Goal: Task Accomplishment & Management: Complete application form

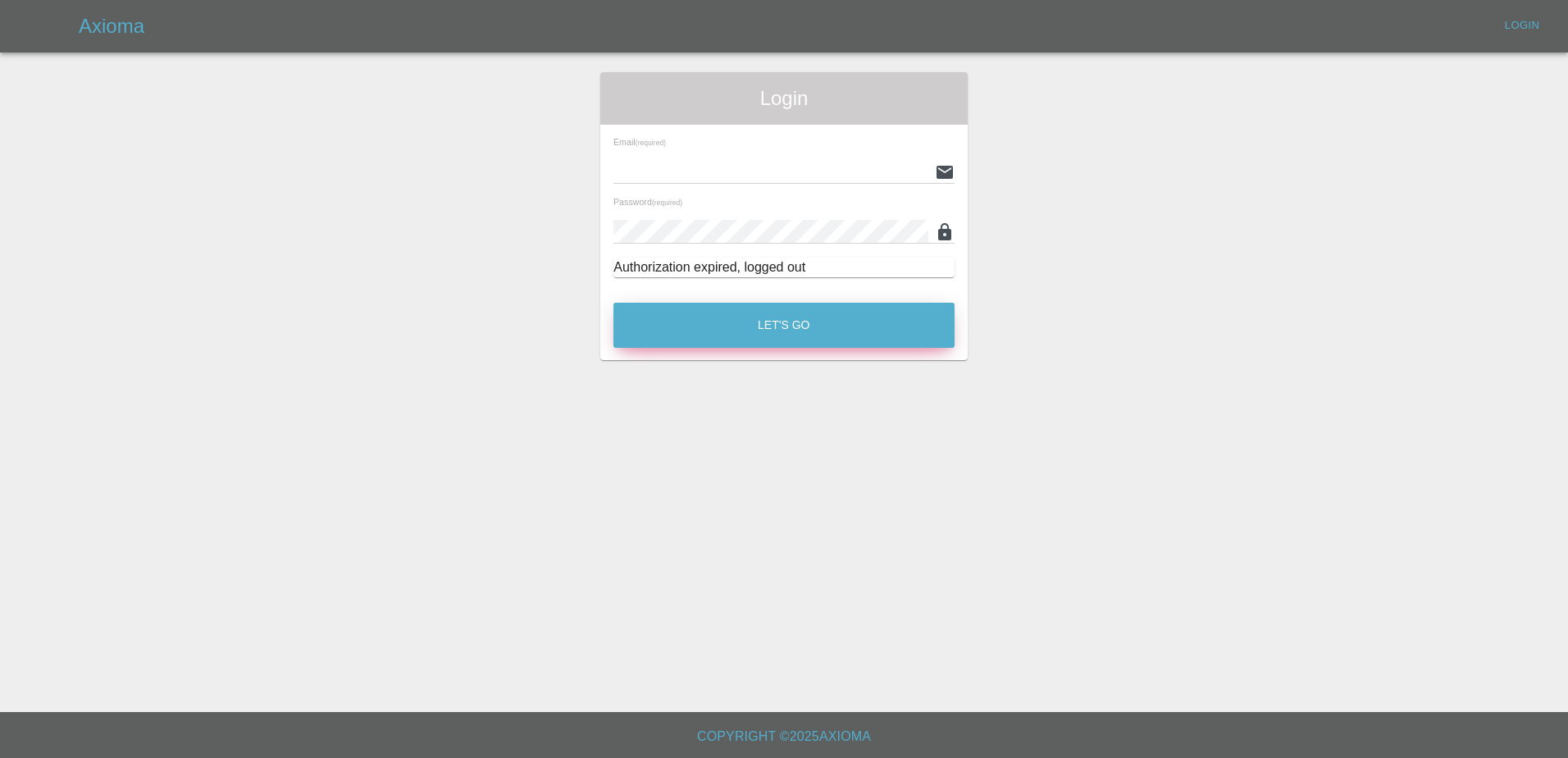
type input "[PERSON_NAME][EMAIL_ADDRESS][PERSON_NAME][DOMAIN_NAME]"
click at [756, 339] on button "Let's Go" at bounding box center [784, 325] width 341 height 45
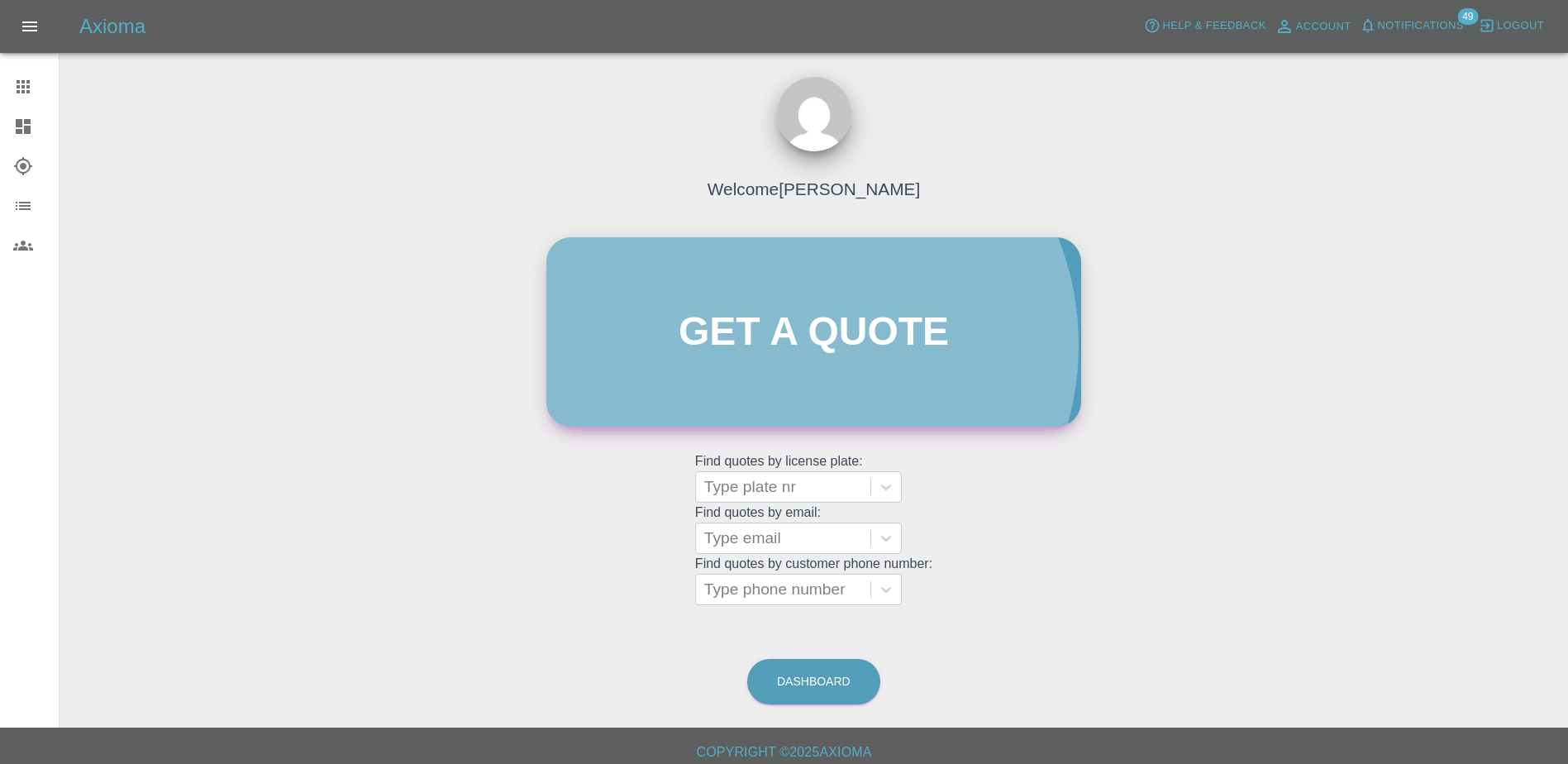
click at [803, 344] on link "Get a quote" at bounding box center [813, 332] width 535 height 189
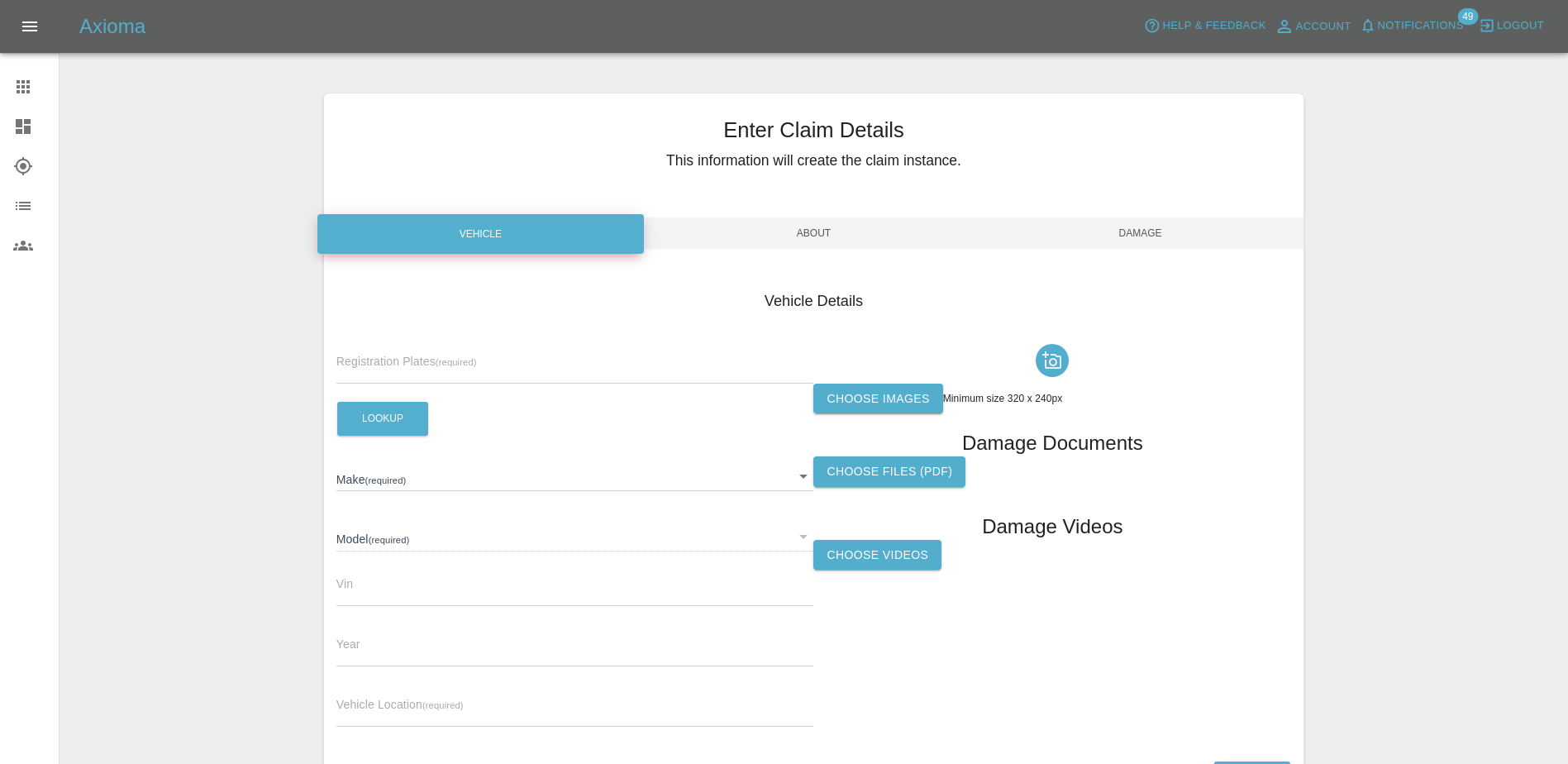
click at [550, 348] on div "Registration Plates (required)" at bounding box center [575, 360] width 478 height 46
click at [552, 369] on input "text" at bounding box center [575, 371] width 478 height 24
click at [567, 363] on input "text" at bounding box center [575, 371] width 478 height 24
click at [467, 371] on input "text" at bounding box center [575, 371] width 478 height 24
drag, startPoint x: 523, startPoint y: 337, endPoint x: 516, endPoint y: 357, distance: 21.2
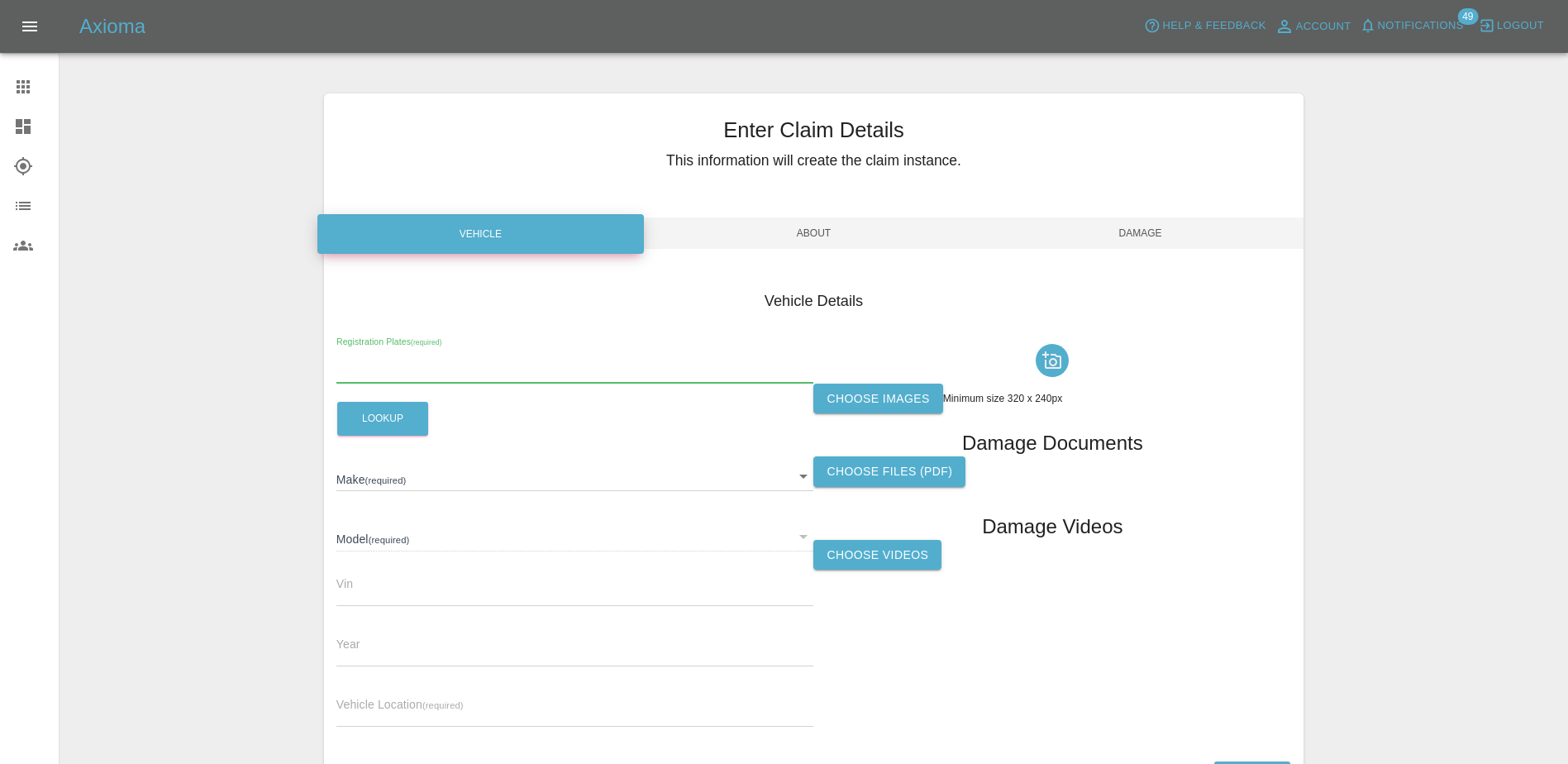
click at [522, 337] on div "Registration Plates (required)" at bounding box center [575, 360] width 478 height 46
click at [508, 371] on input "text" at bounding box center [575, 371] width 478 height 24
paste input "DW25MJF"
type input "DW25MJF"
click at [395, 415] on button "Lookup" at bounding box center [383, 418] width 91 height 34
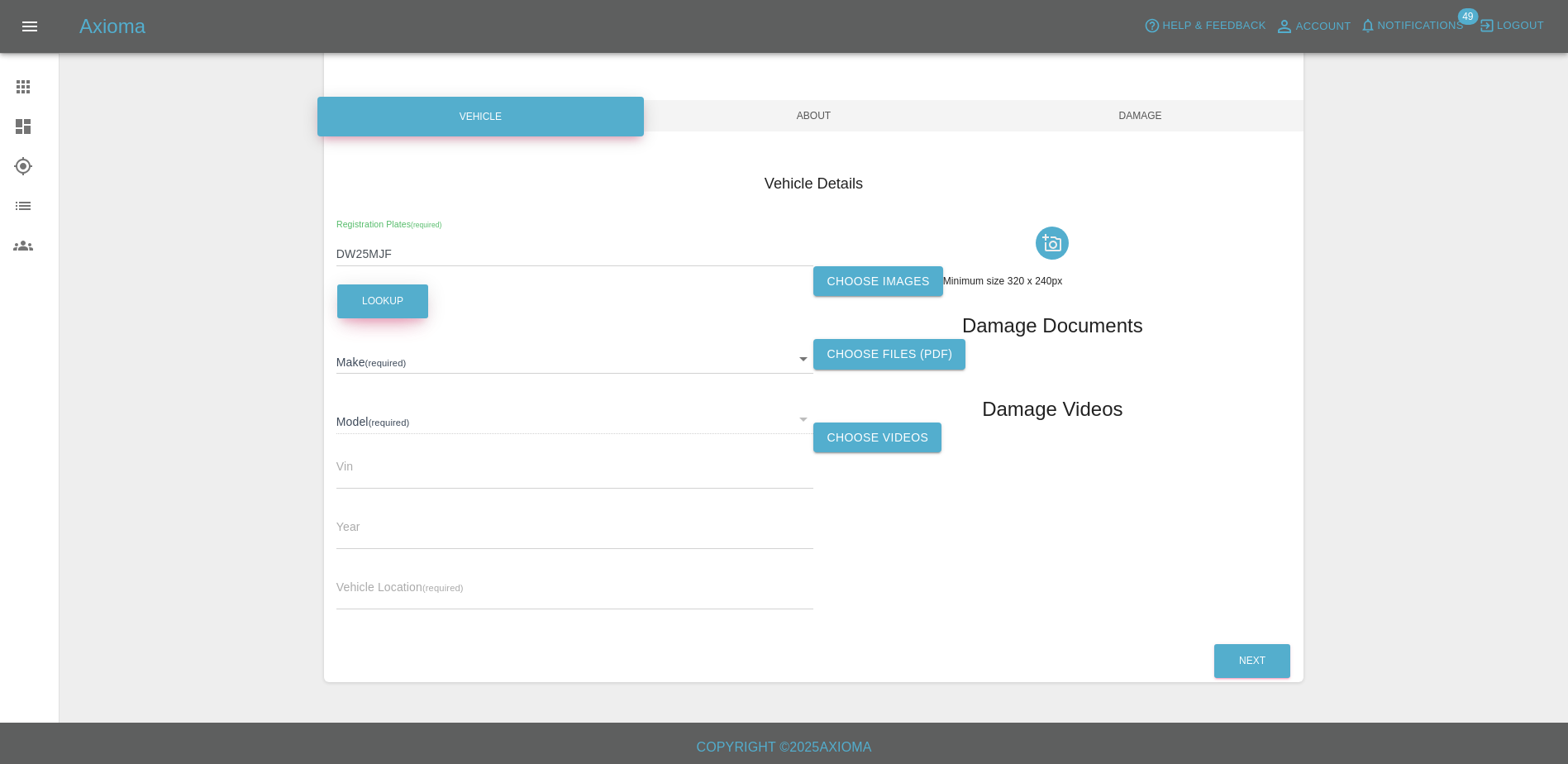
scroll to position [123, 0]
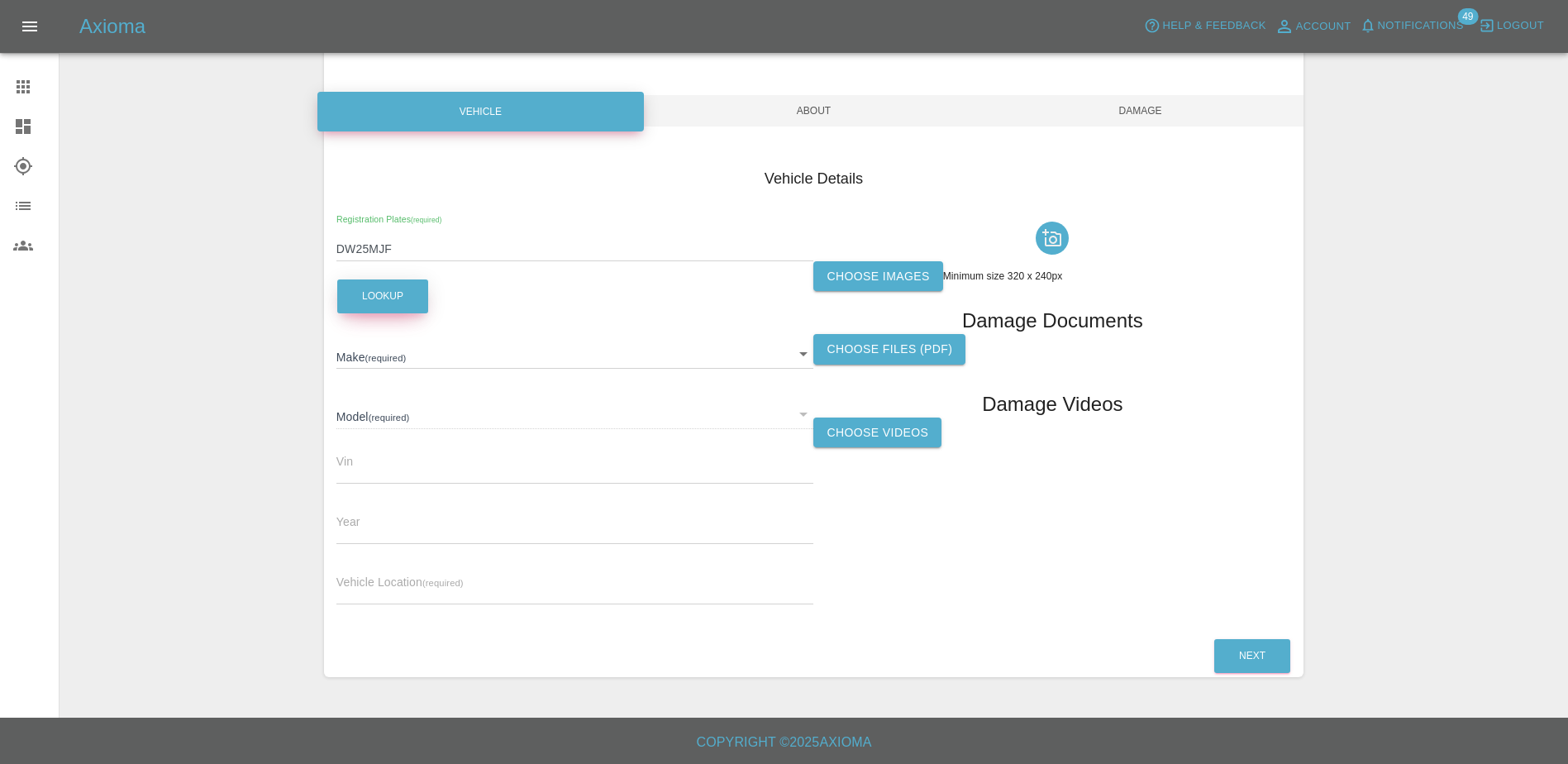
type input "NISSAN"
type input "[PERSON_NAME] ENGAGE 63KWH"
type input "2025"
click at [433, 587] on input "text" at bounding box center [575, 591] width 478 height 24
paste input "[STREET_ADDRESS]"
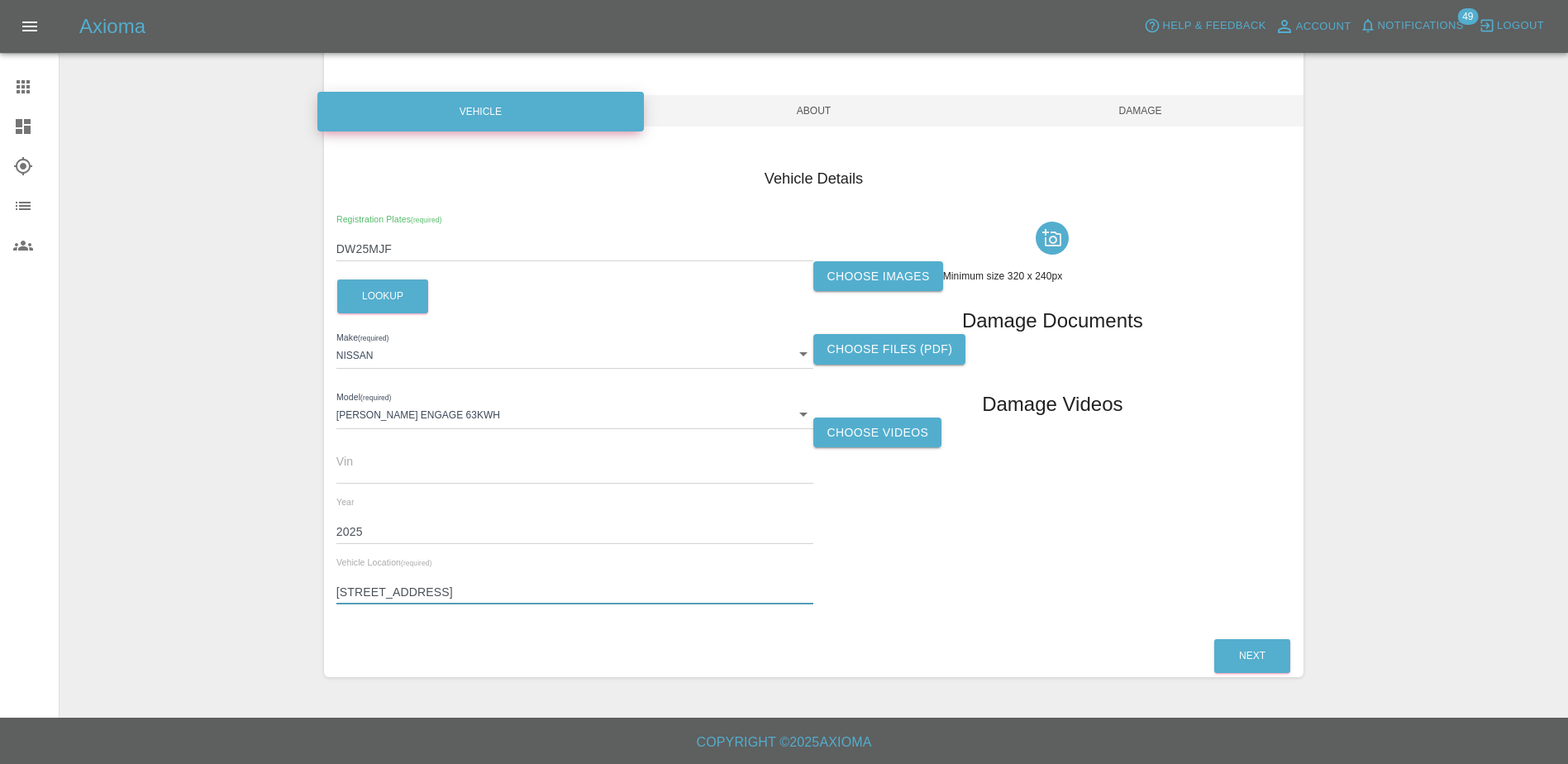
type input "[STREET_ADDRESS]"
click at [660, 619] on div "Vehicle Details Registration Plates (required) DW25MJF Lookup Make (required) N…" at bounding box center [814, 388] width 980 height 492
click at [912, 279] on label "Choose images" at bounding box center [877, 276] width 129 height 31
click at [0, 0] on input "Choose images" at bounding box center [0, 0] width 0 height 0
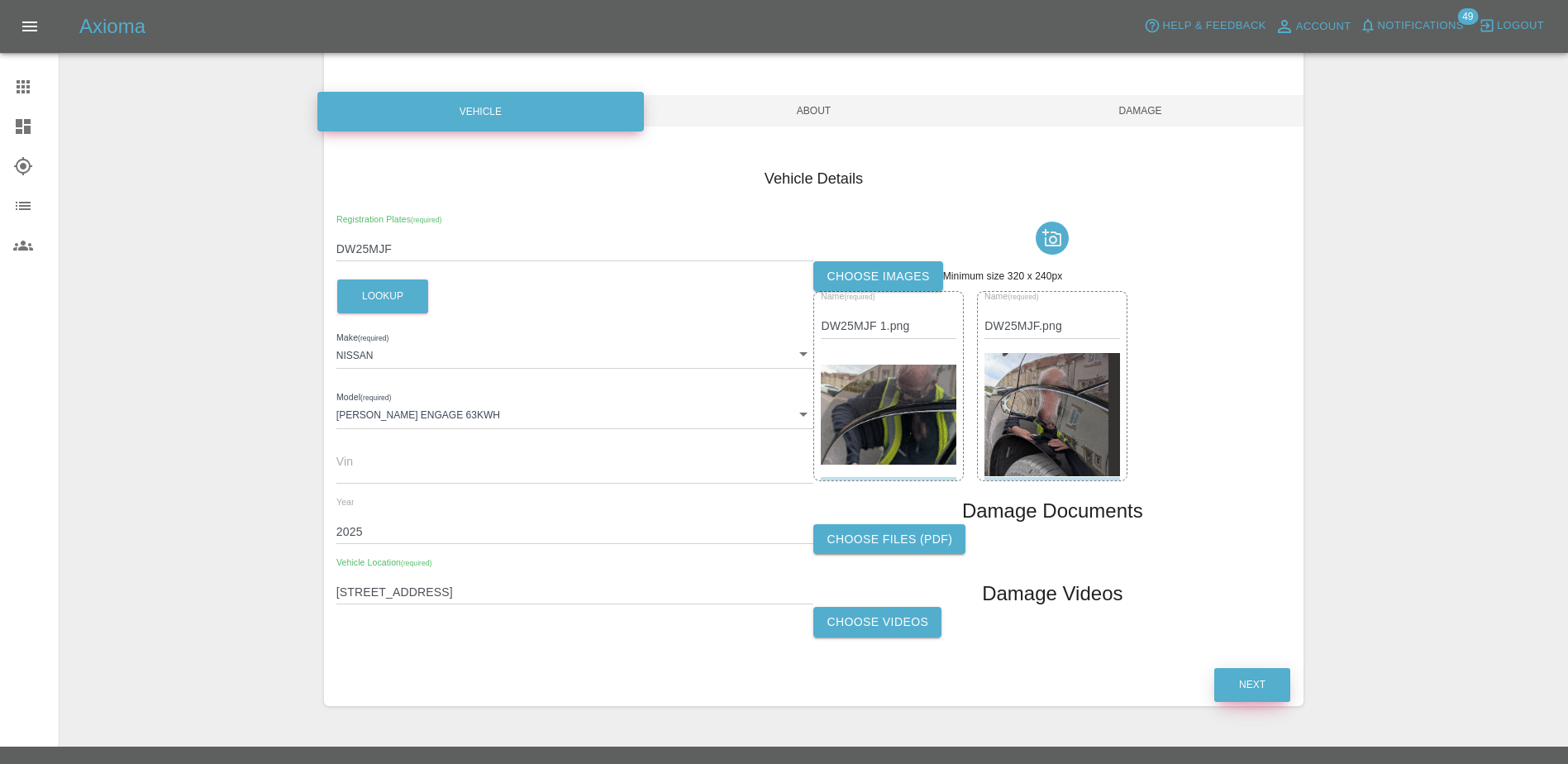
click at [1264, 676] on button "Next" at bounding box center [1252, 684] width 76 height 34
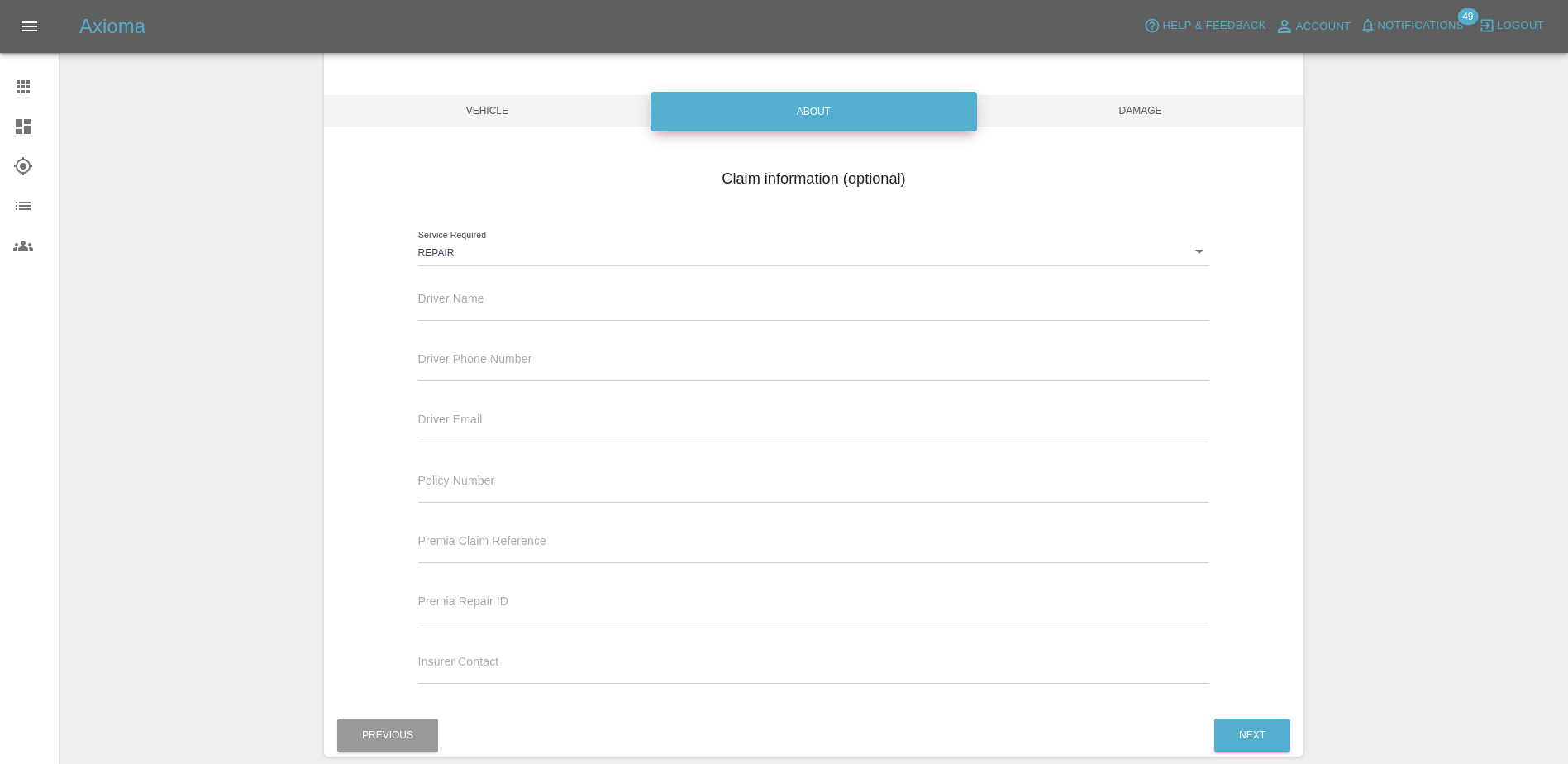
click at [543, 288] on div "Driver Name" at bounding box center [814, 297] width 792 height 46
click at [549, 298] on input "text" at bounding box center [814, 308] width 792 height 24
click at [551, 299] on input "text" at bounding box center [814, 308] width 792 height 24
paste input "[PERSON_NAME]"
type input "[PERSON_NAME]"
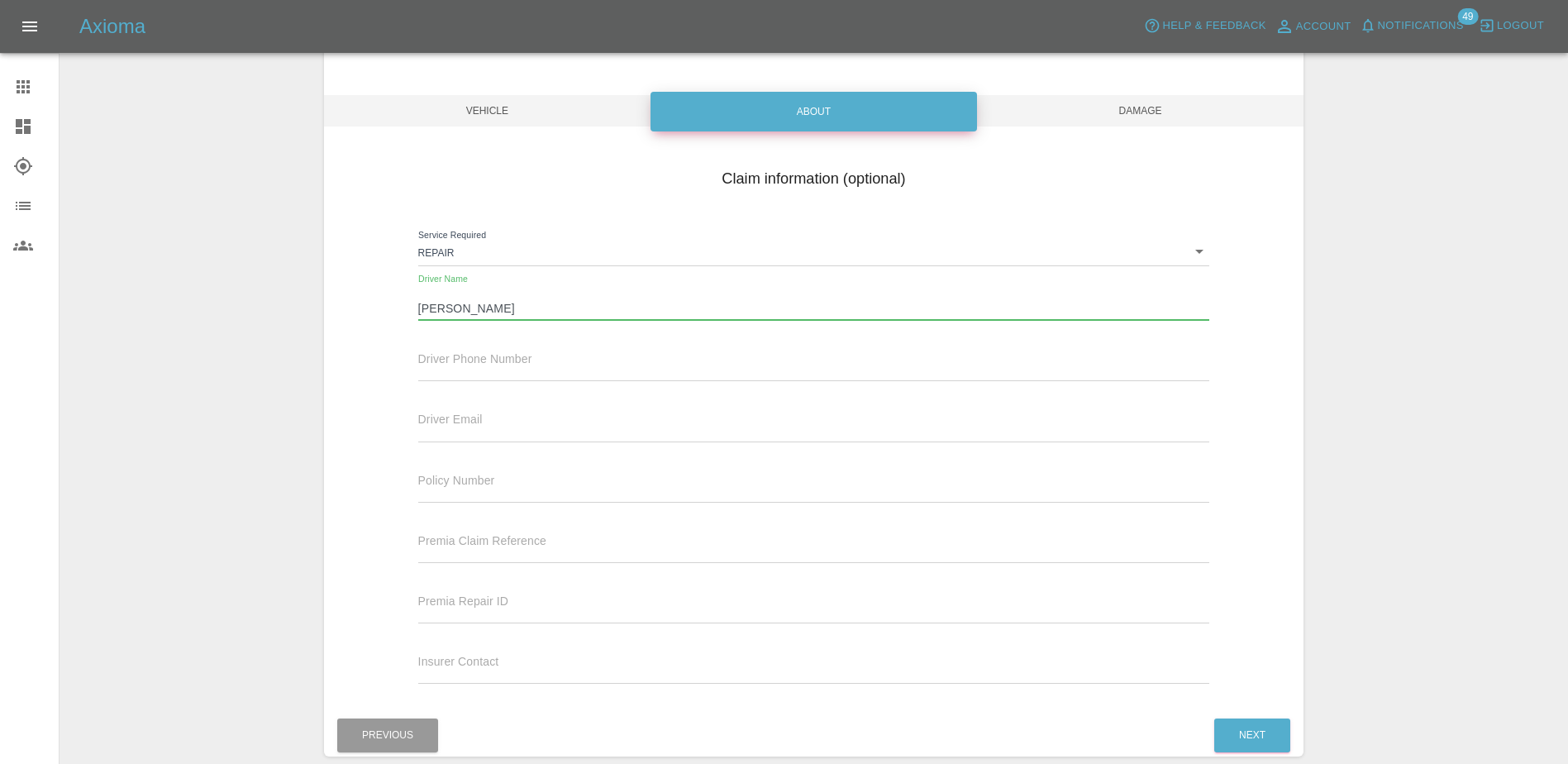
click at [560, 357] on div "Driver Phone Number" at bounding box center [814, 357] width 792 height 46
click at [575, 363] on input "text" at bounding box center [814, 368] width 792 height 24
click at [611, 358] on input "text" at bounding box center [814, 368] width 792 height 24
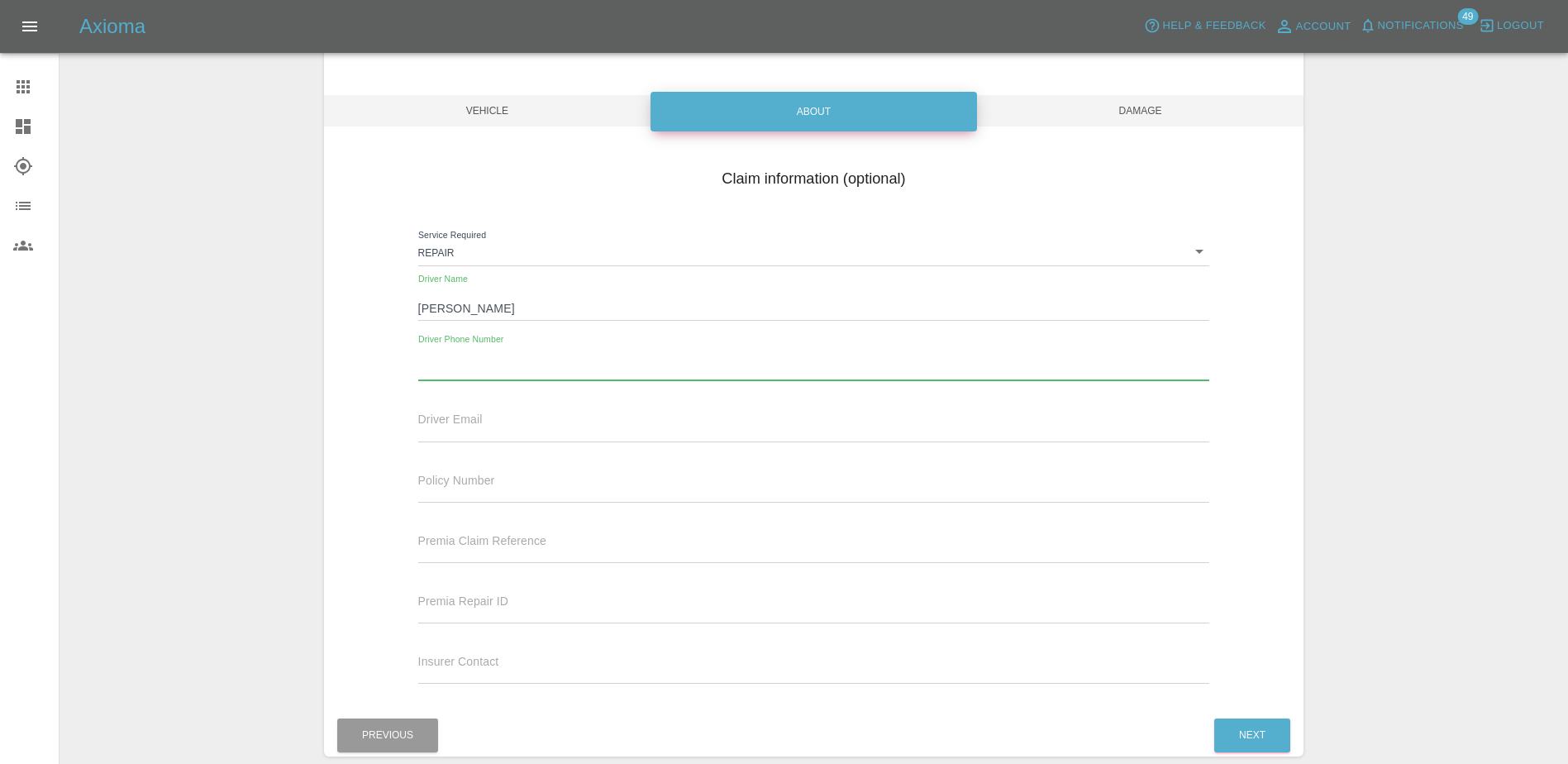
paste input "07912277602"
type input "07912277602"
click at [1132, 196] on div "Claim information (optional)" at bounding box center [814, 187] width 980 height 55
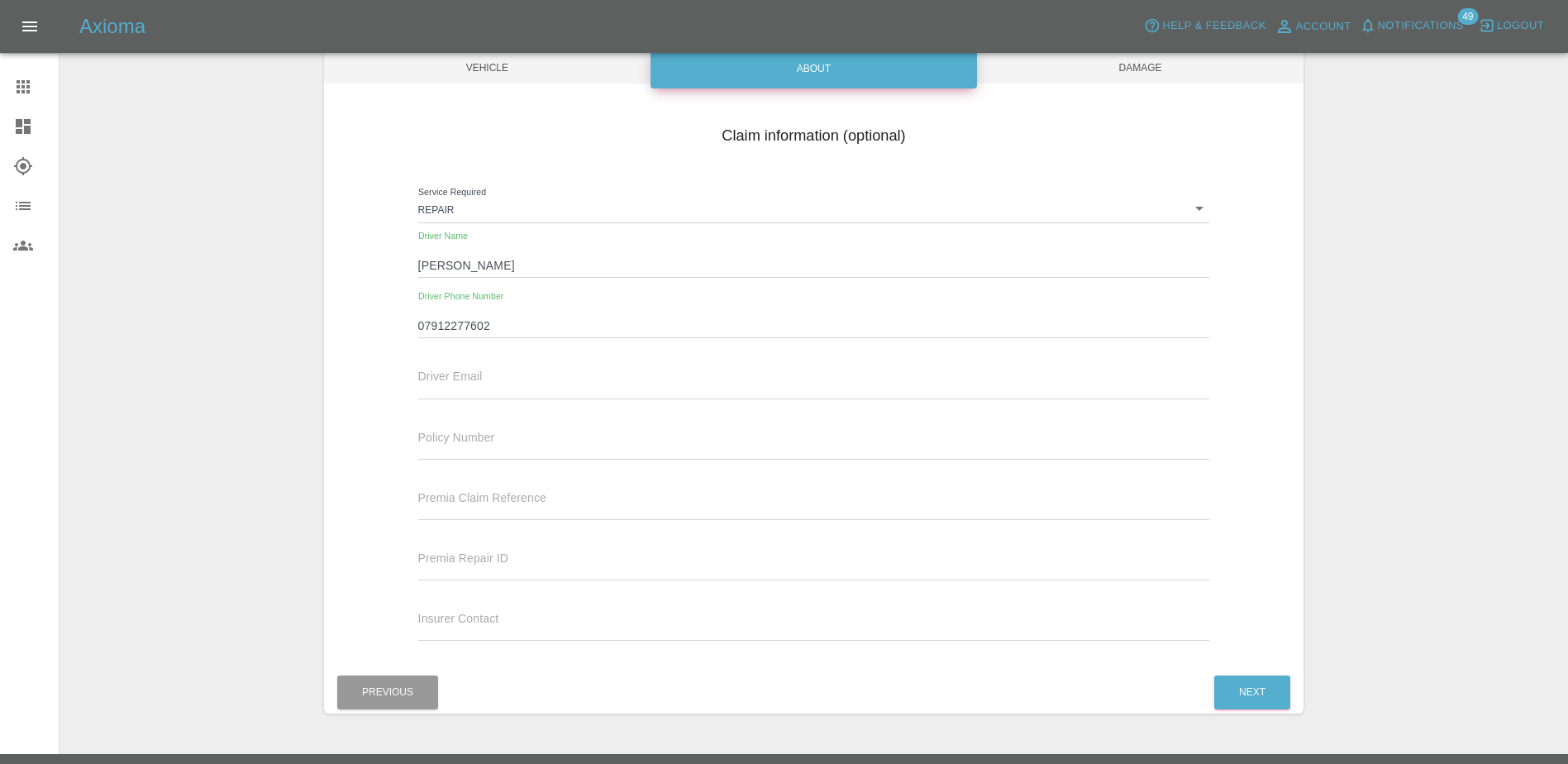
scroll to position [202, 0]
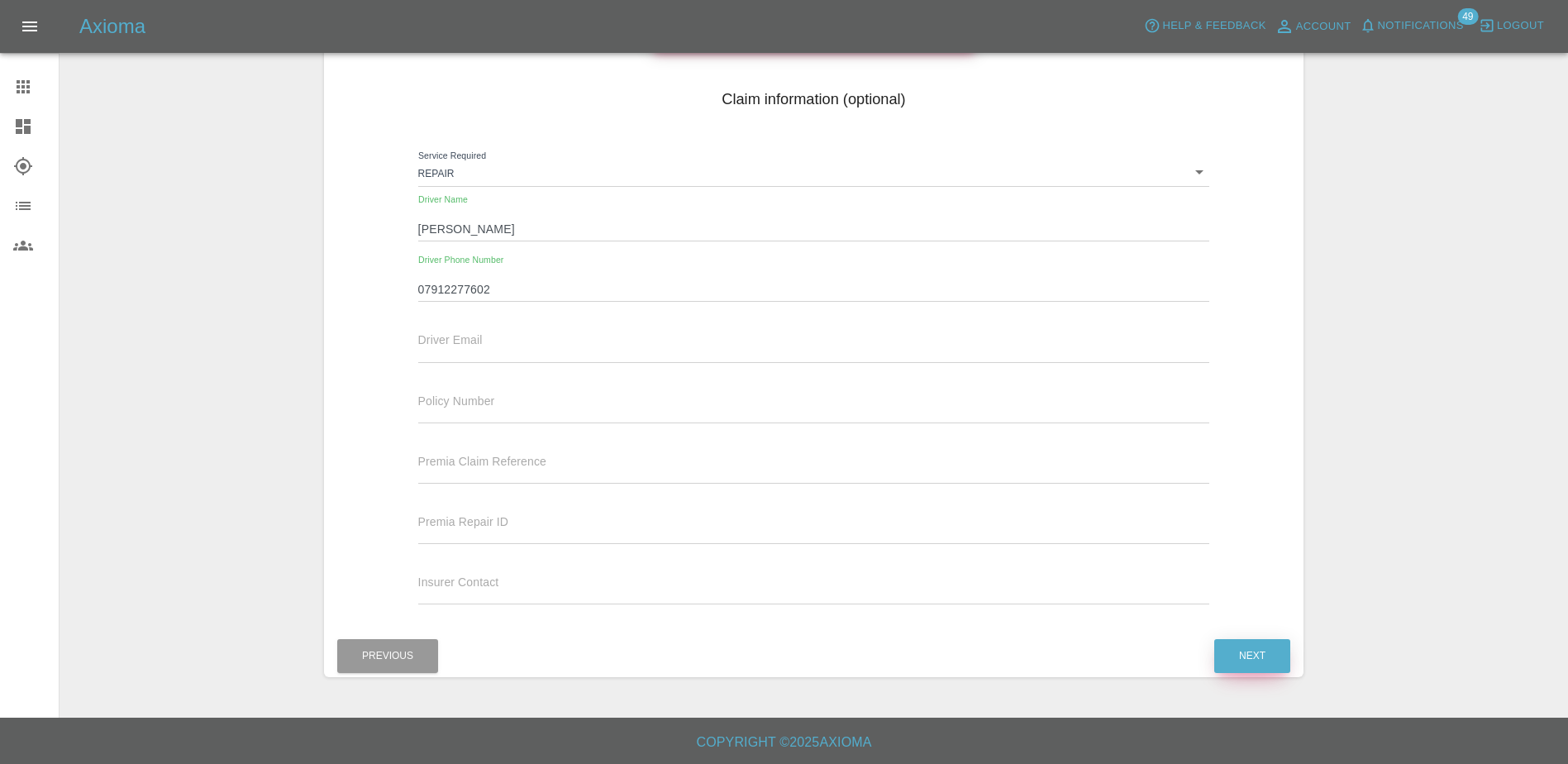
click at [1245, 647] on button "Next" at bounding box center [1252, 655] width 76 height 34
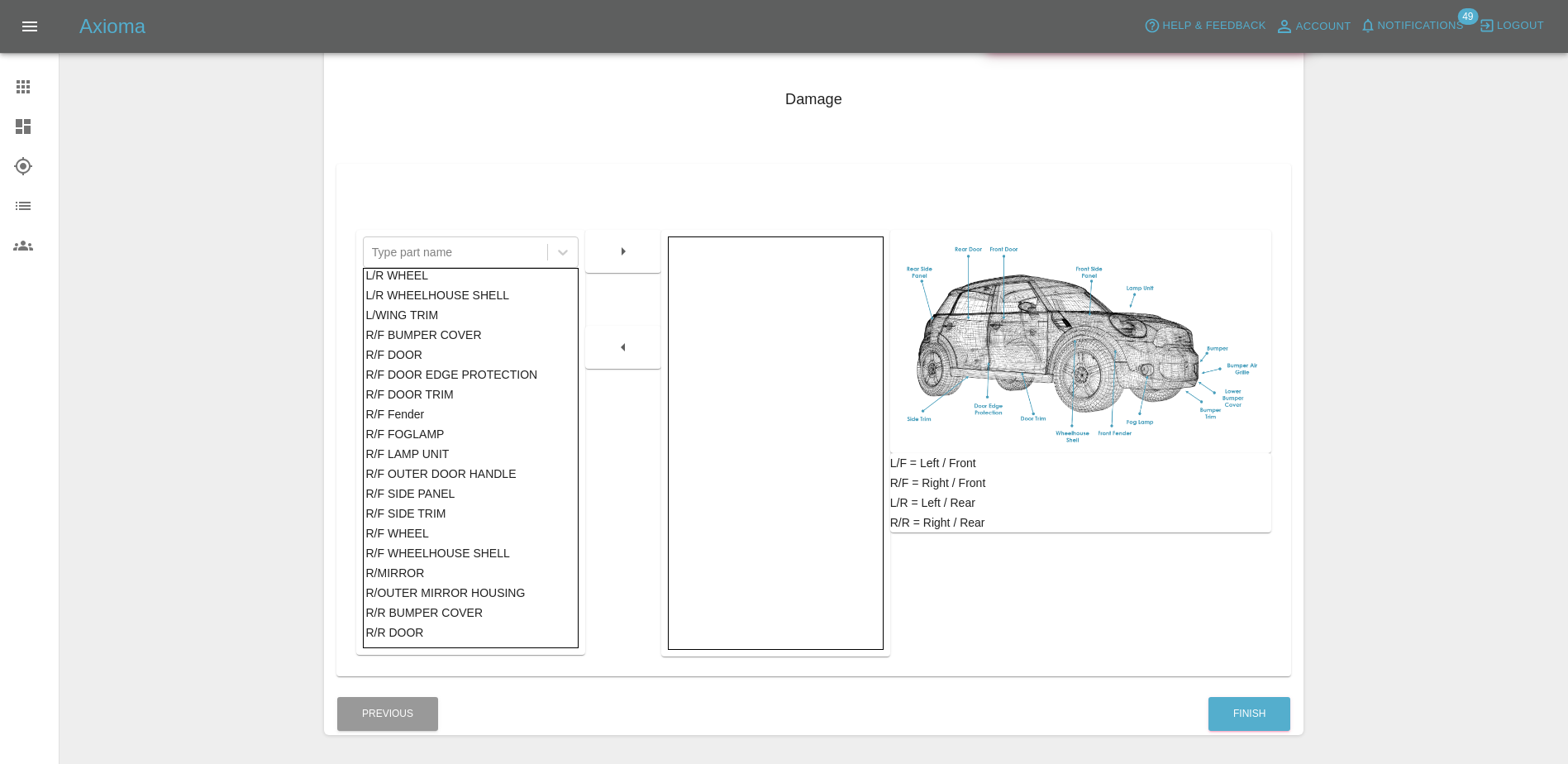
scroll to position [649, 0]
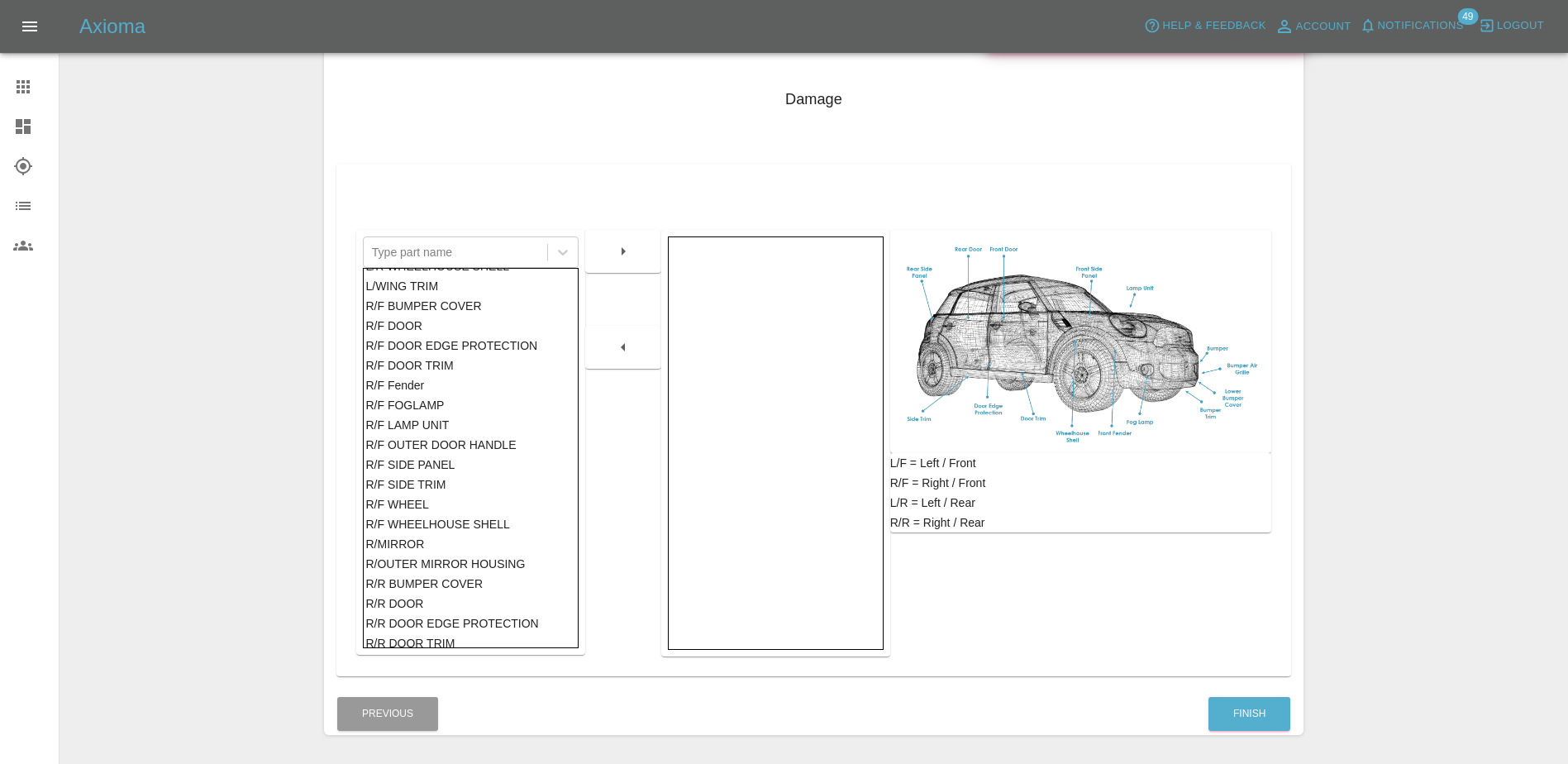
click at [429, 603] on div "R/R DOOR" at bounding box center [471, 603] width 210 height 20
click at [634, 244] on button "button" at bounding box center [623, 251] width 53 height 30
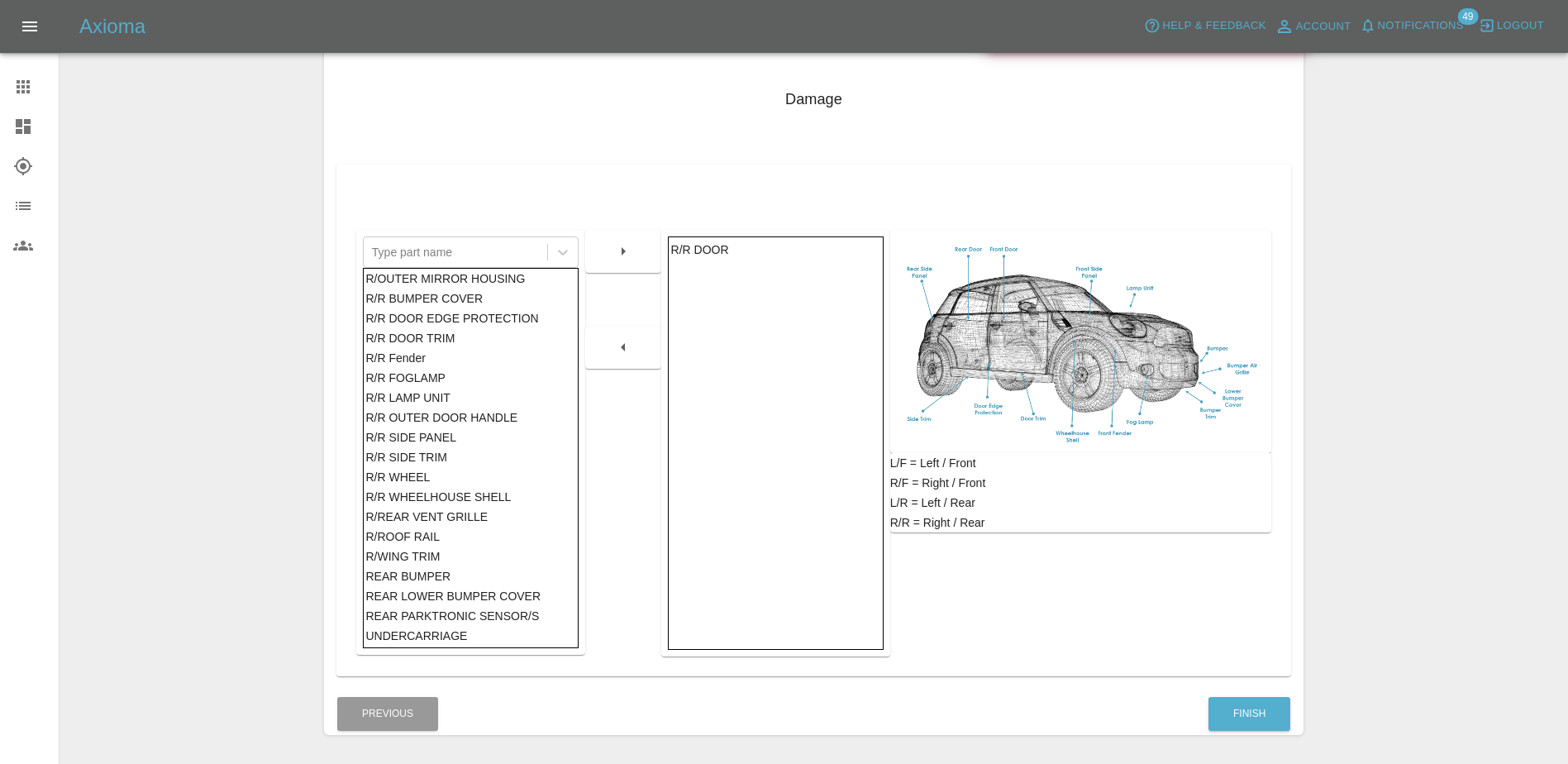
scroll to position [852, 0]
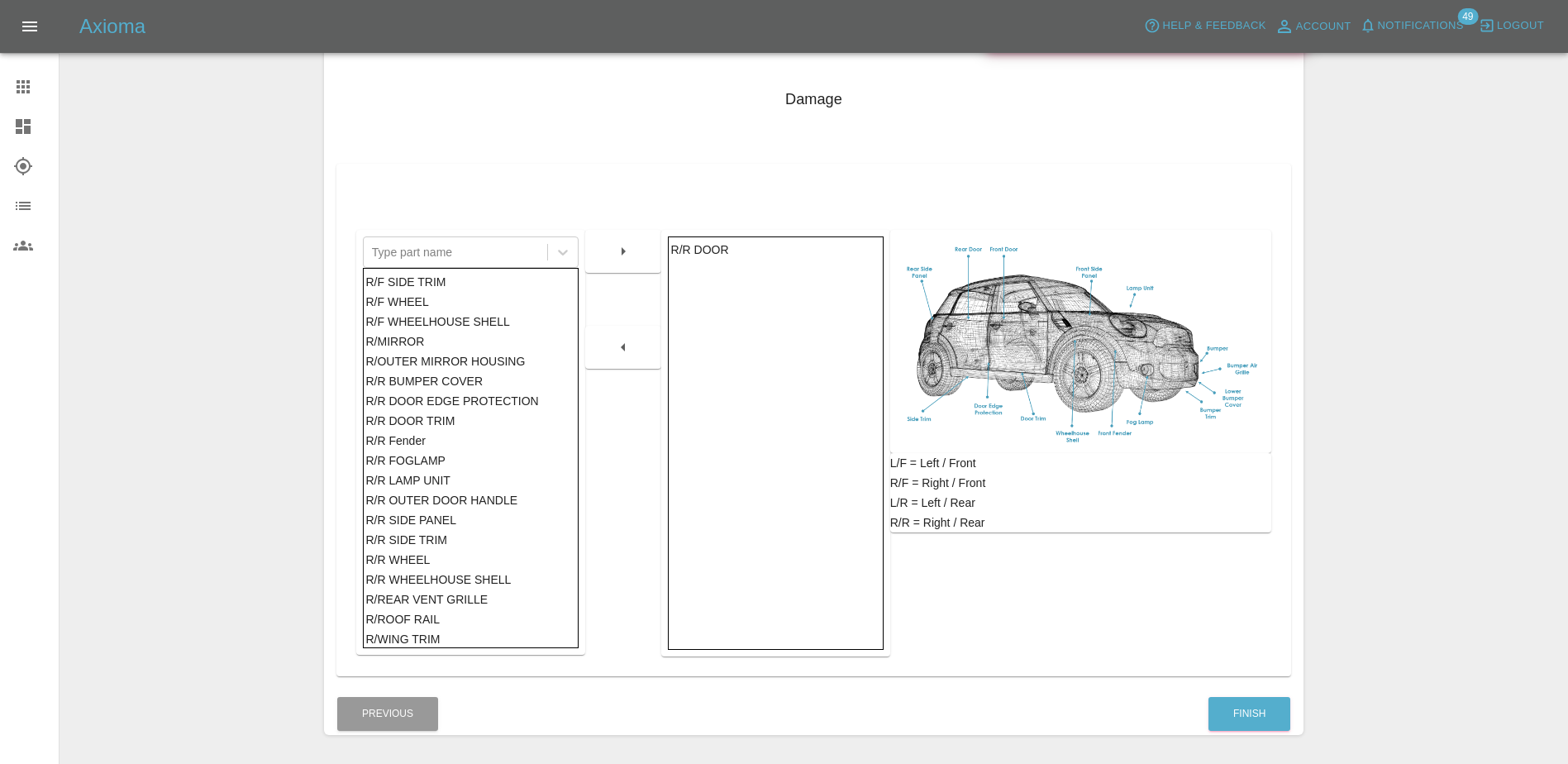
click at [439, 517] on div "R/R SIDE PANEL" at bounding box center [471, 520] width 210 height 20
click at [610, 259] on button "button" at bounding box center [623, 251] width 53 height 30
click at [1230, 727] on button "Finish" at bounding box center [1249, 713] width 82 height 34
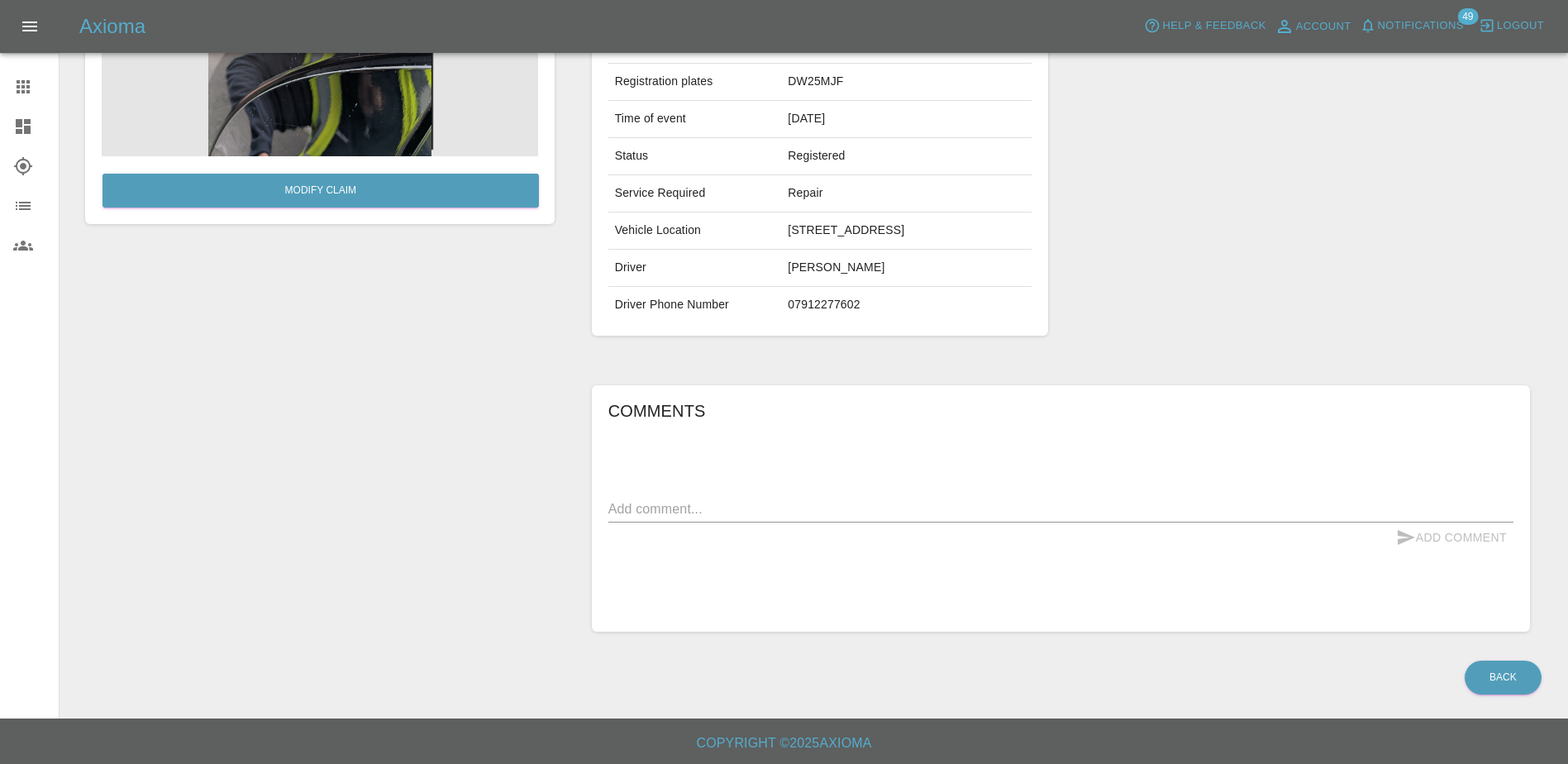
scroll to position [209, 0]
click at [764, 502] on textarea at bounding box center [1061, 508] width 905 height 19
type textarea "scratches to rear door and rear wheel arch"
click at [1430, 539] on button "Add Comment" at bounding box center [1451, 536] width 124 height 31
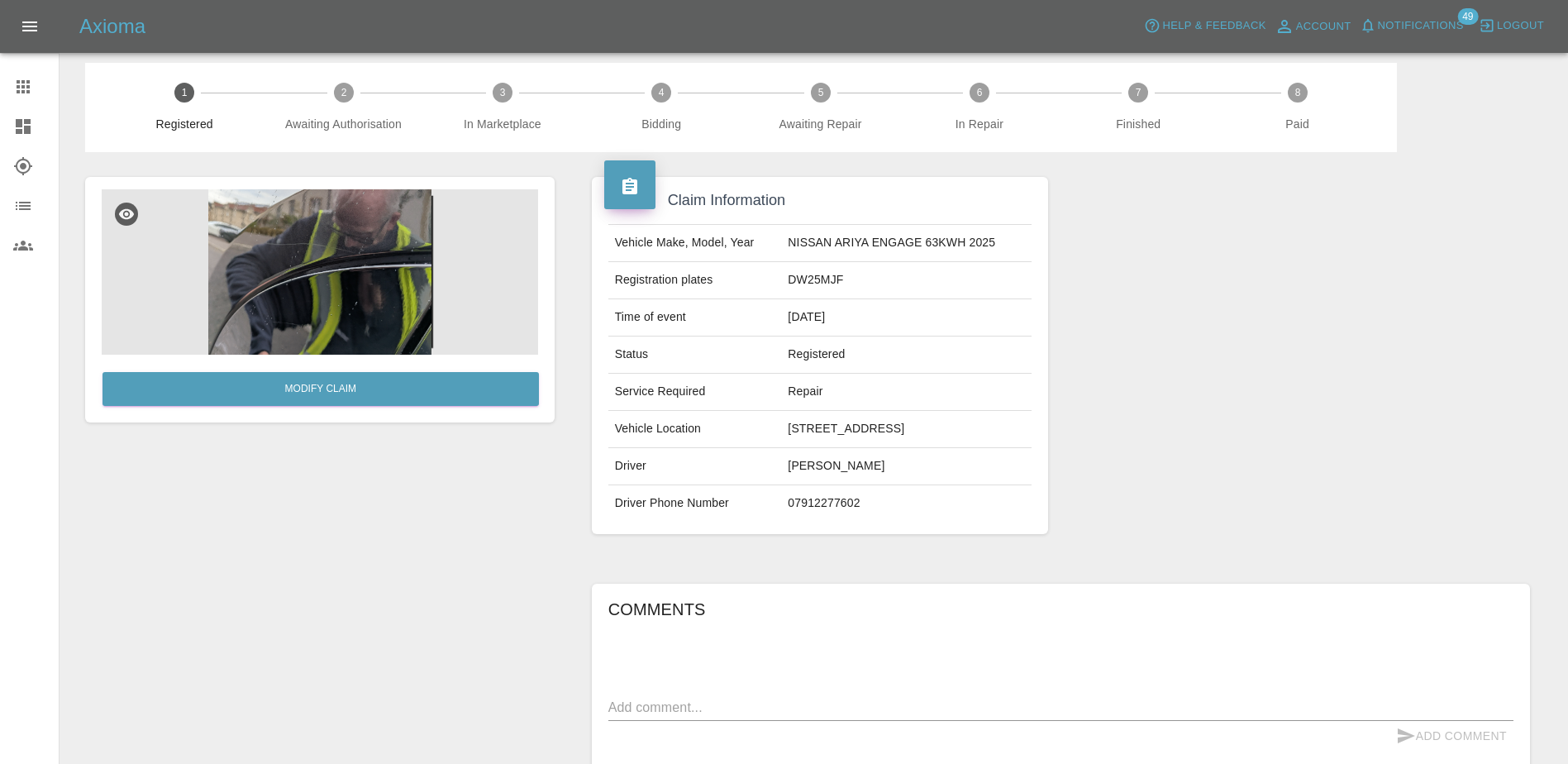
scroll to position [0, 0]
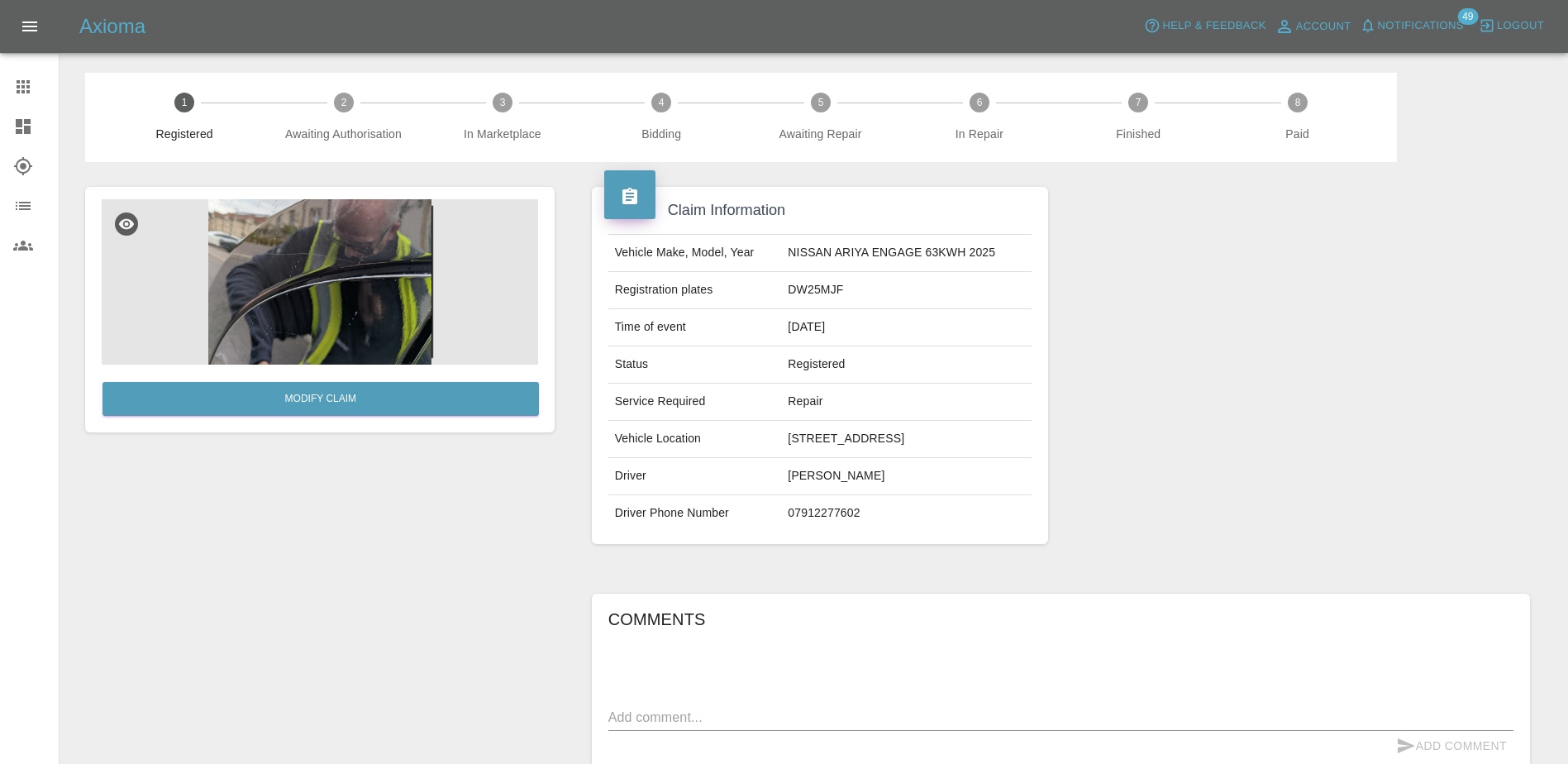
click at [23, 99] on link "Claims" at bounding box center [29, 86] width 59 height 39
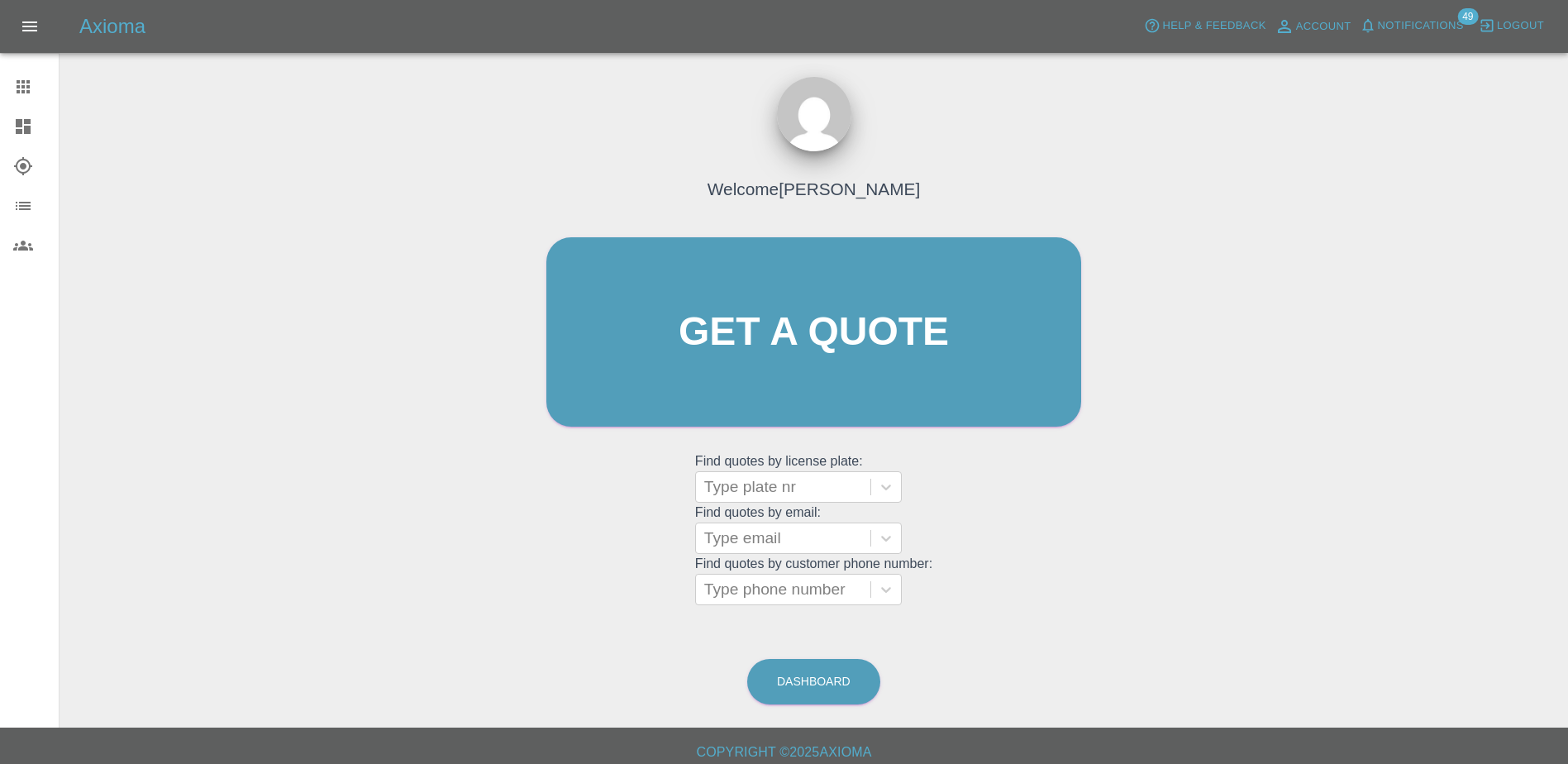
click at [16, 119] on icon at bounding box center [23, 126] width 15 height 15
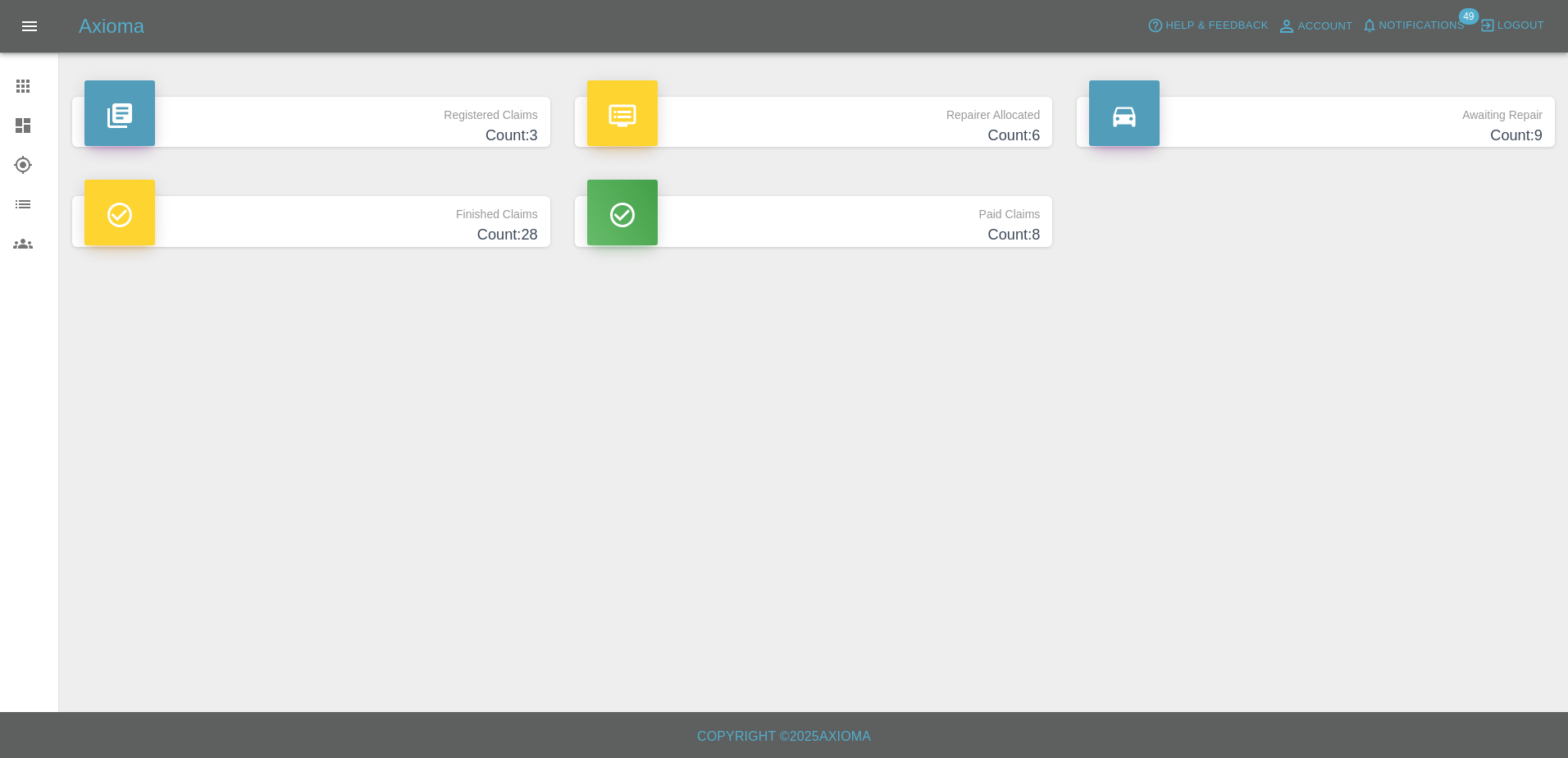
click at [426, 128] on h4 "Count: 3" at bounding box center [311, 135] width 454 height 22
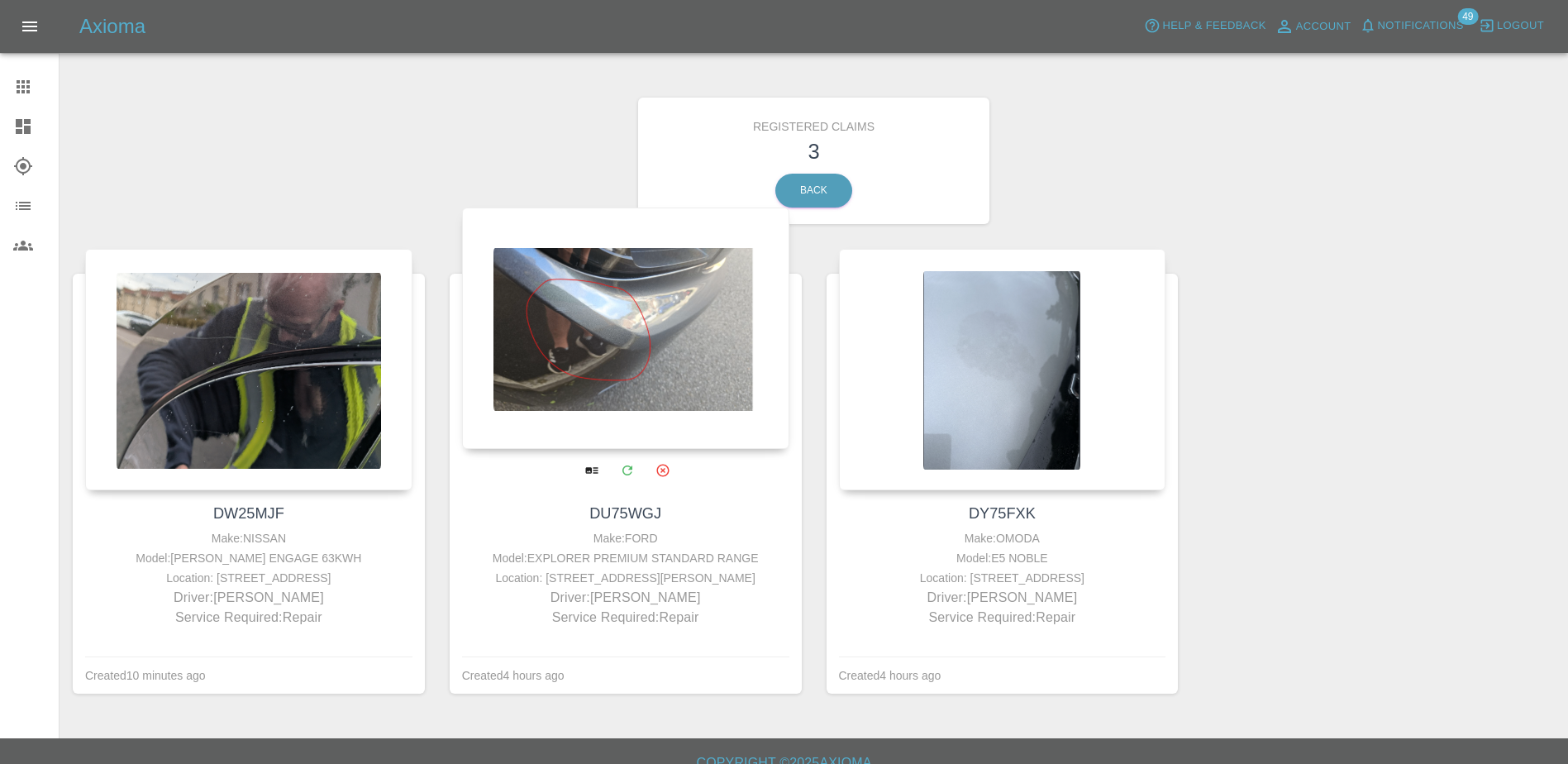
click at [539, 386] on div at bounding box center [626, 328] width 328 height 241
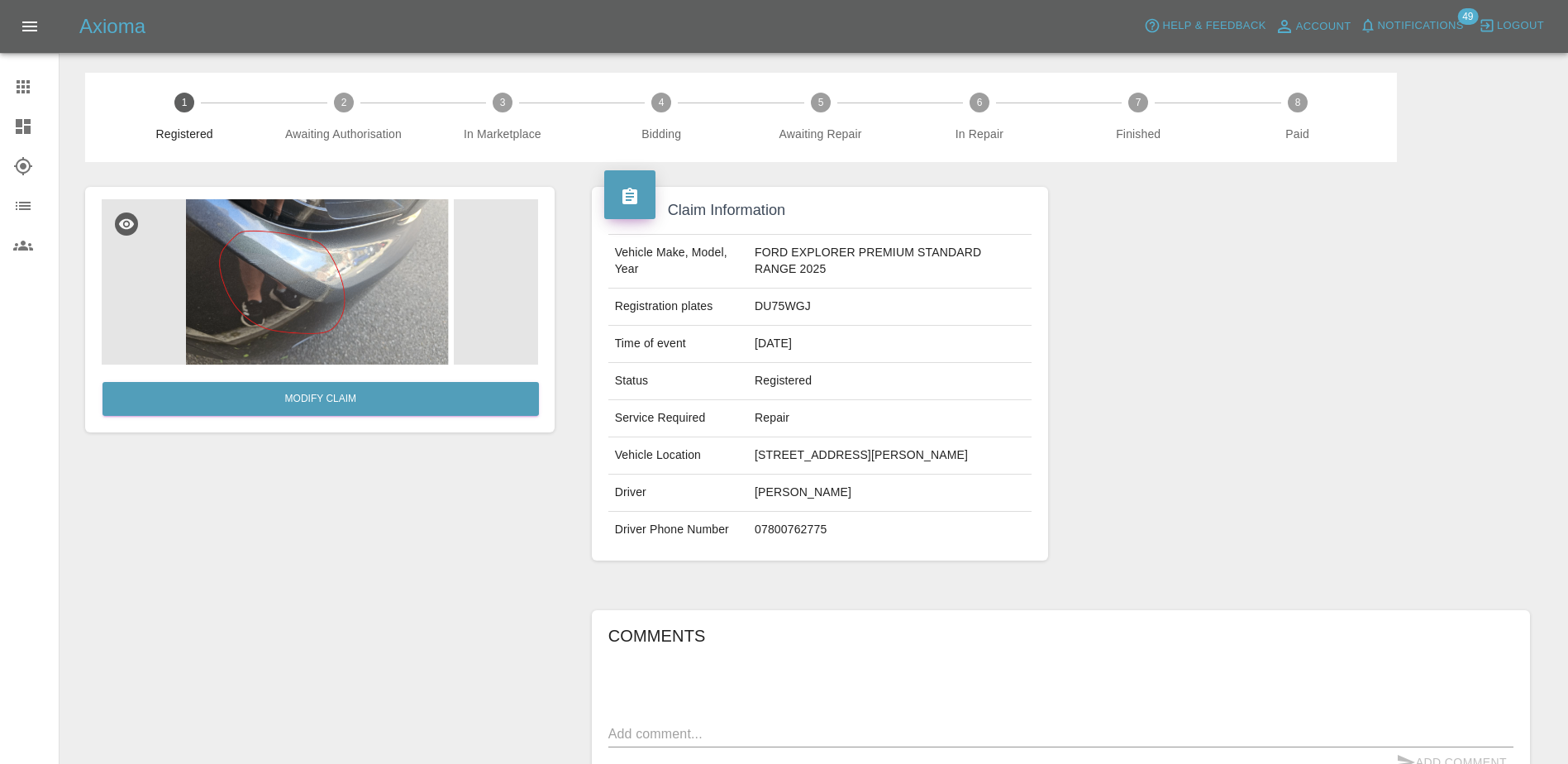
click at [40, 81] on div at bounding box center [36, 87] width 46 height 20
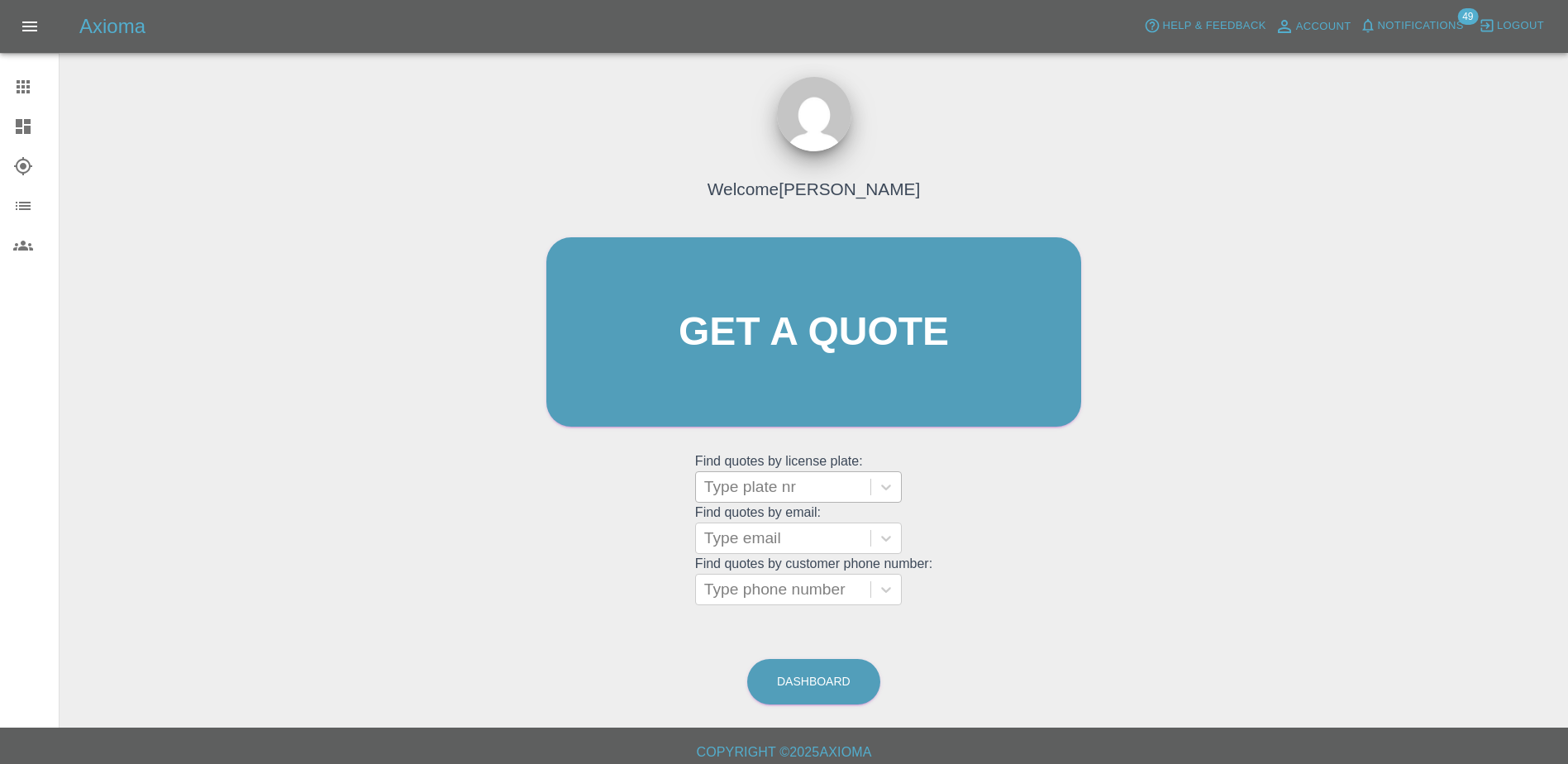
click at [759, 478] on div at bounding box center [784, 486] width 158 height 23
click at [749, 487] on div at bounding box center [784, 486] width 158 height 23
paste input "DW25MJF"
type input "DW25MJF"
click at [772, 516] on div "DW25MJF, Registered" at bounding box center [798, 529] width 207 height 33
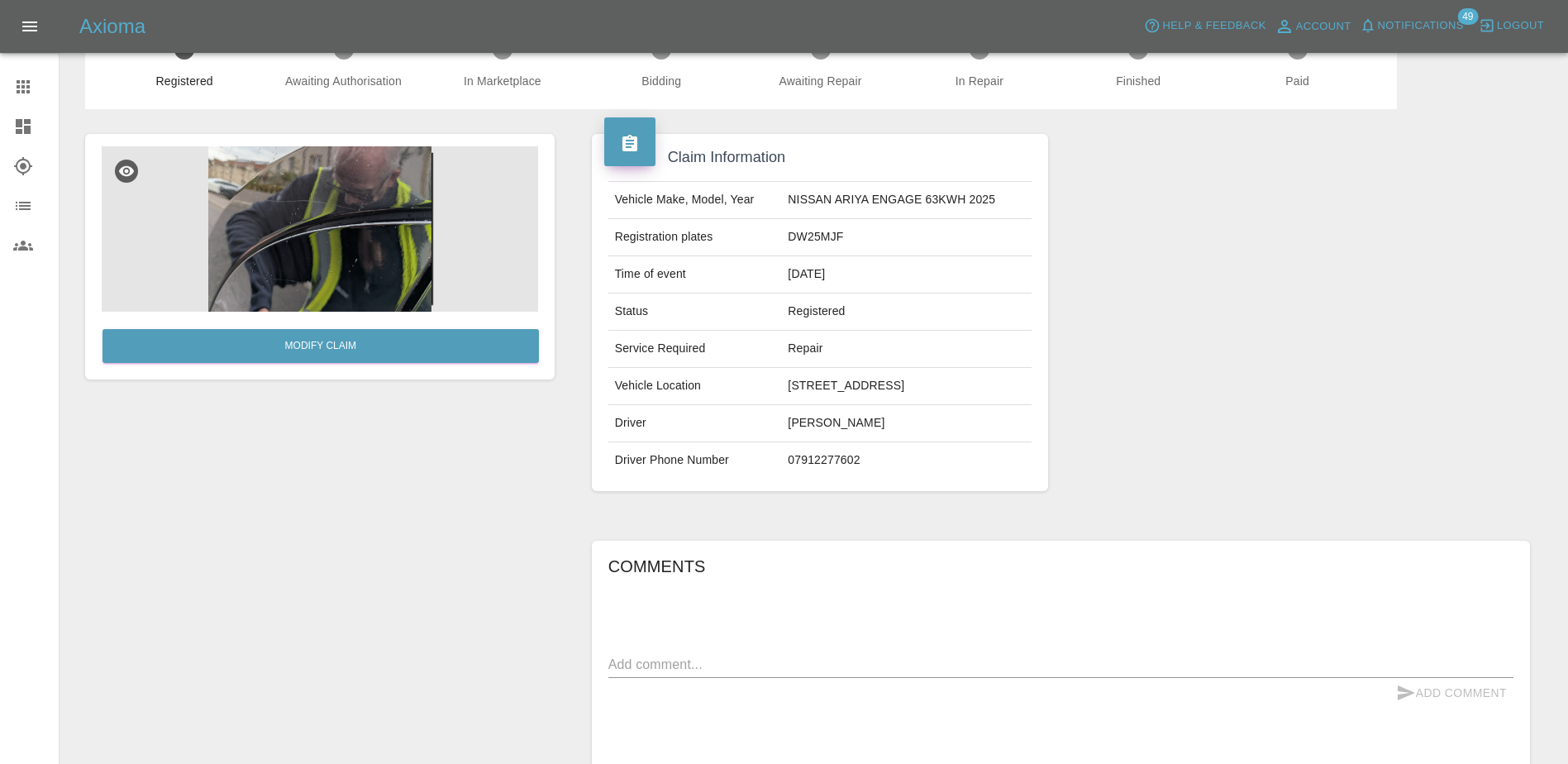
scroll to position [82, 0]
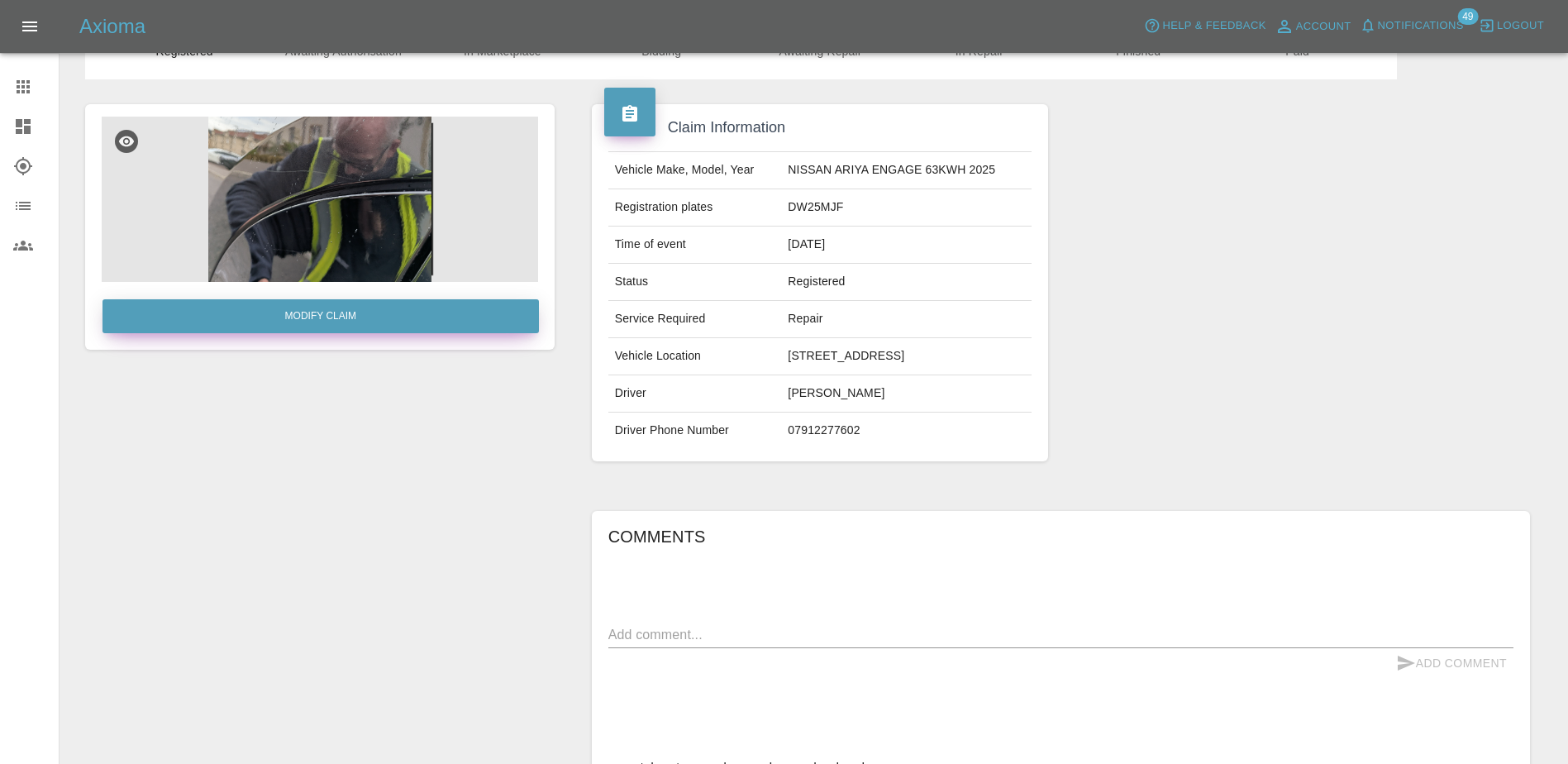
click at [402, 313] on link "Modify Claim" at bounding box center [321, 315] width 436 height 34
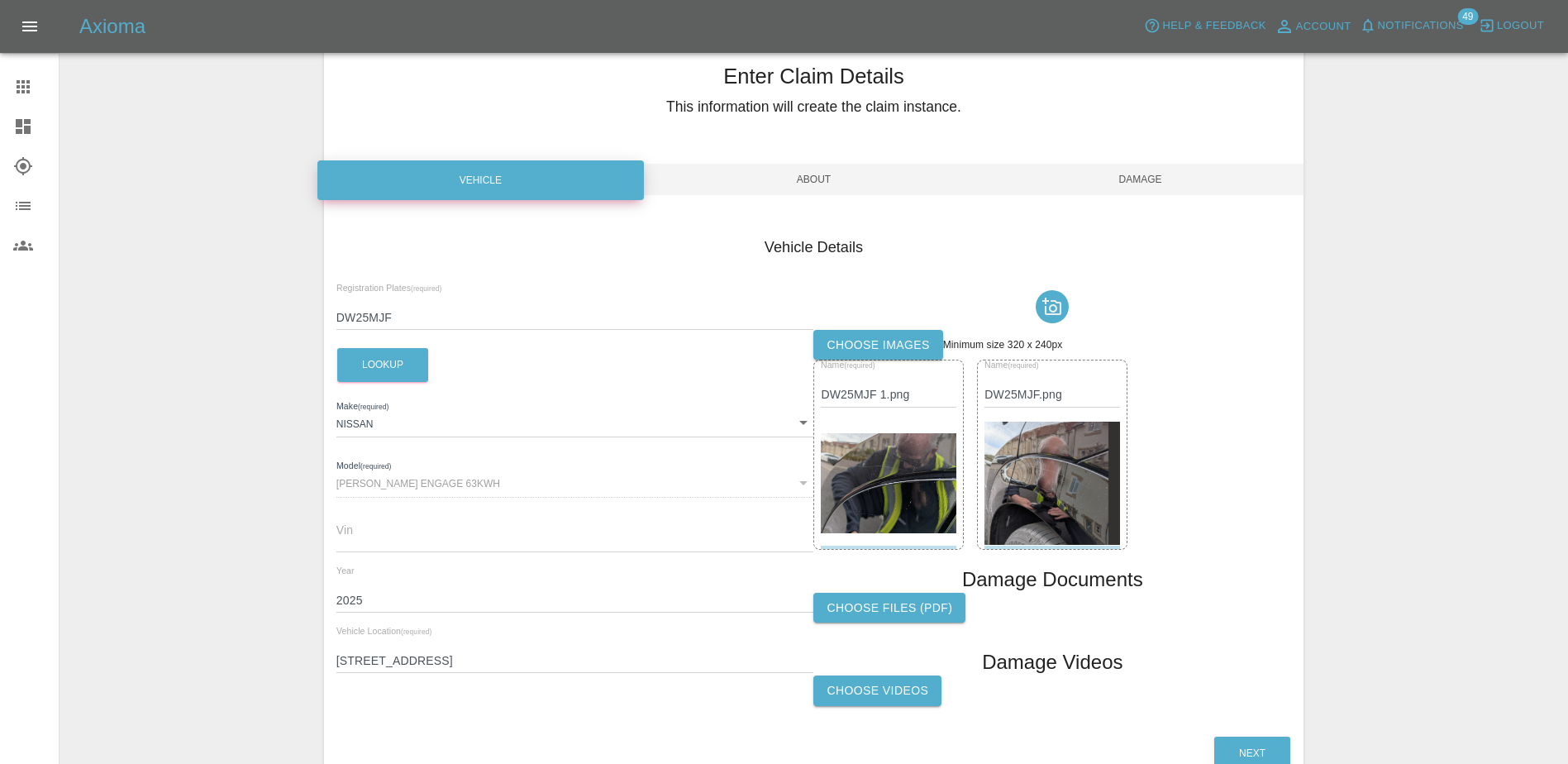
scroll to position [82, 0]
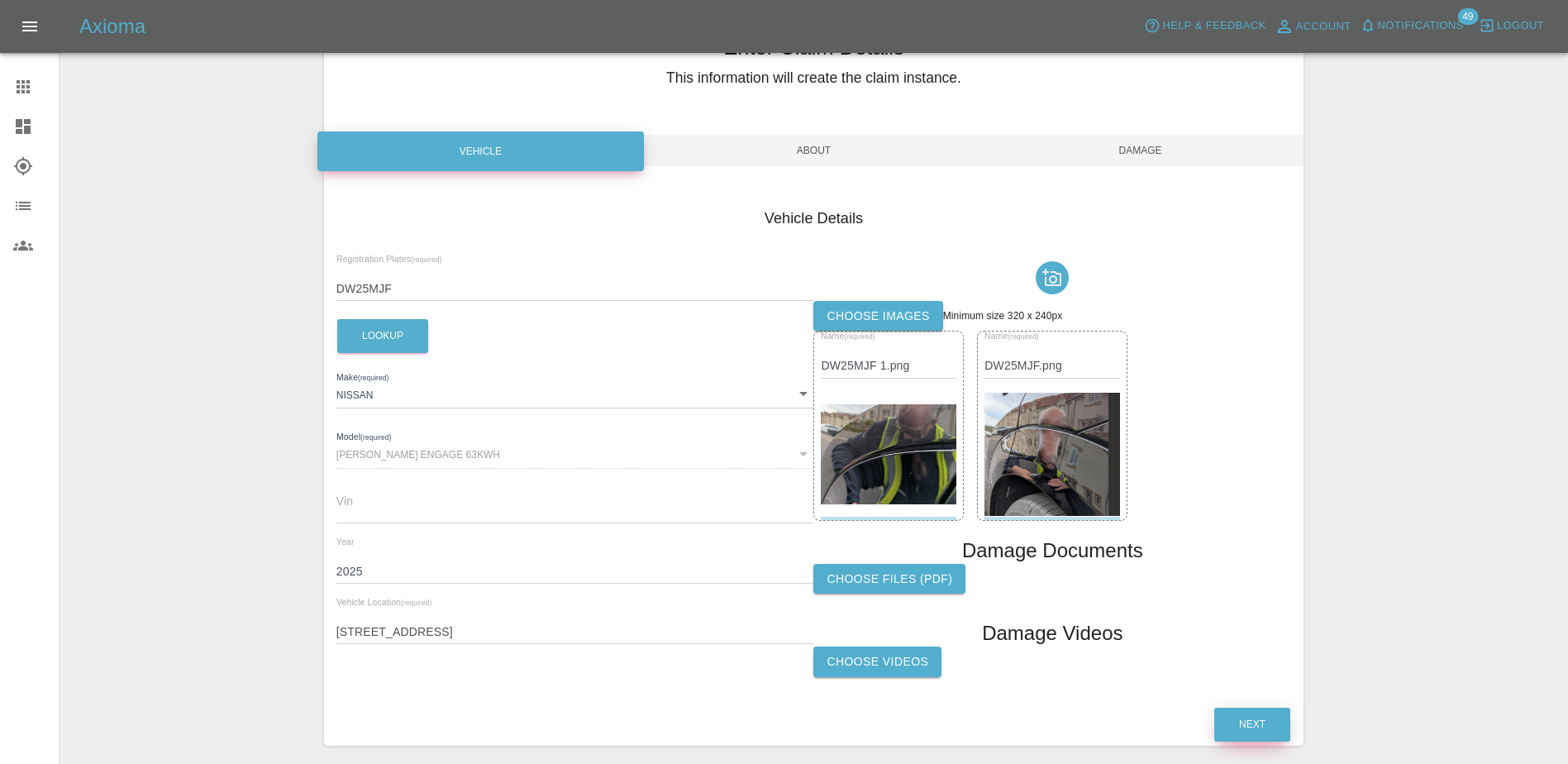
click at [1254, 718] on button "Next" at bounding box center [1252, 724] width 76 height 34
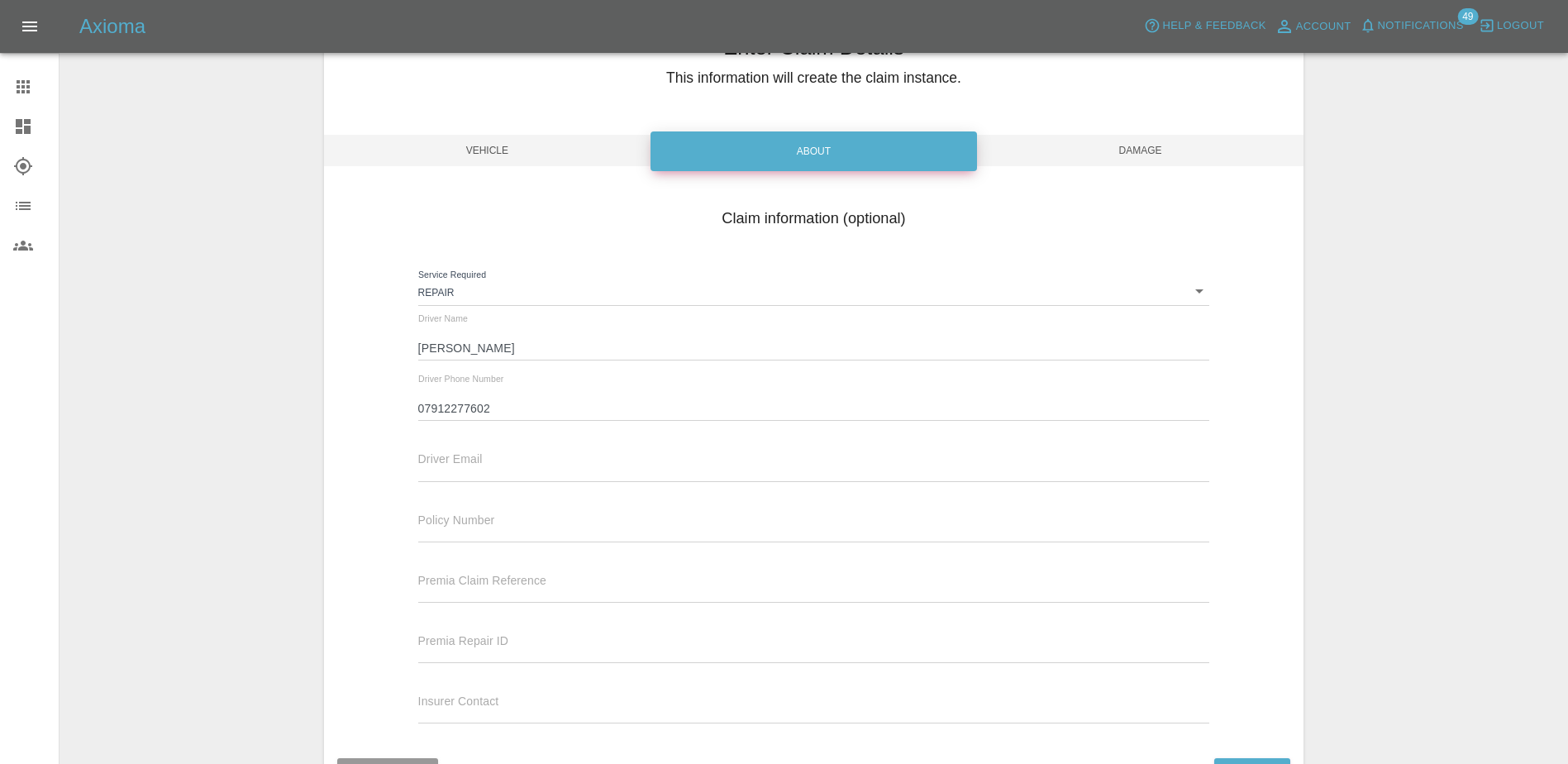
click at [470, 455] on span "Driver Email" at bounding box center [451, 458] width 65 height 13
drag, startPoint x: 471, startPoint y: 462, endPoint x: 479, endPoint y: 463, distance: 8.1
click at [471, 462] on input "text" at bounding box center [814, 469] width 792 height 24
click at [494, 473] on input "text" at bounding box center [814, 469] width 792 height 24
paste input "[PERSON_NAME][EMAIL_ADDRESS][DOMAIN_NAME]"
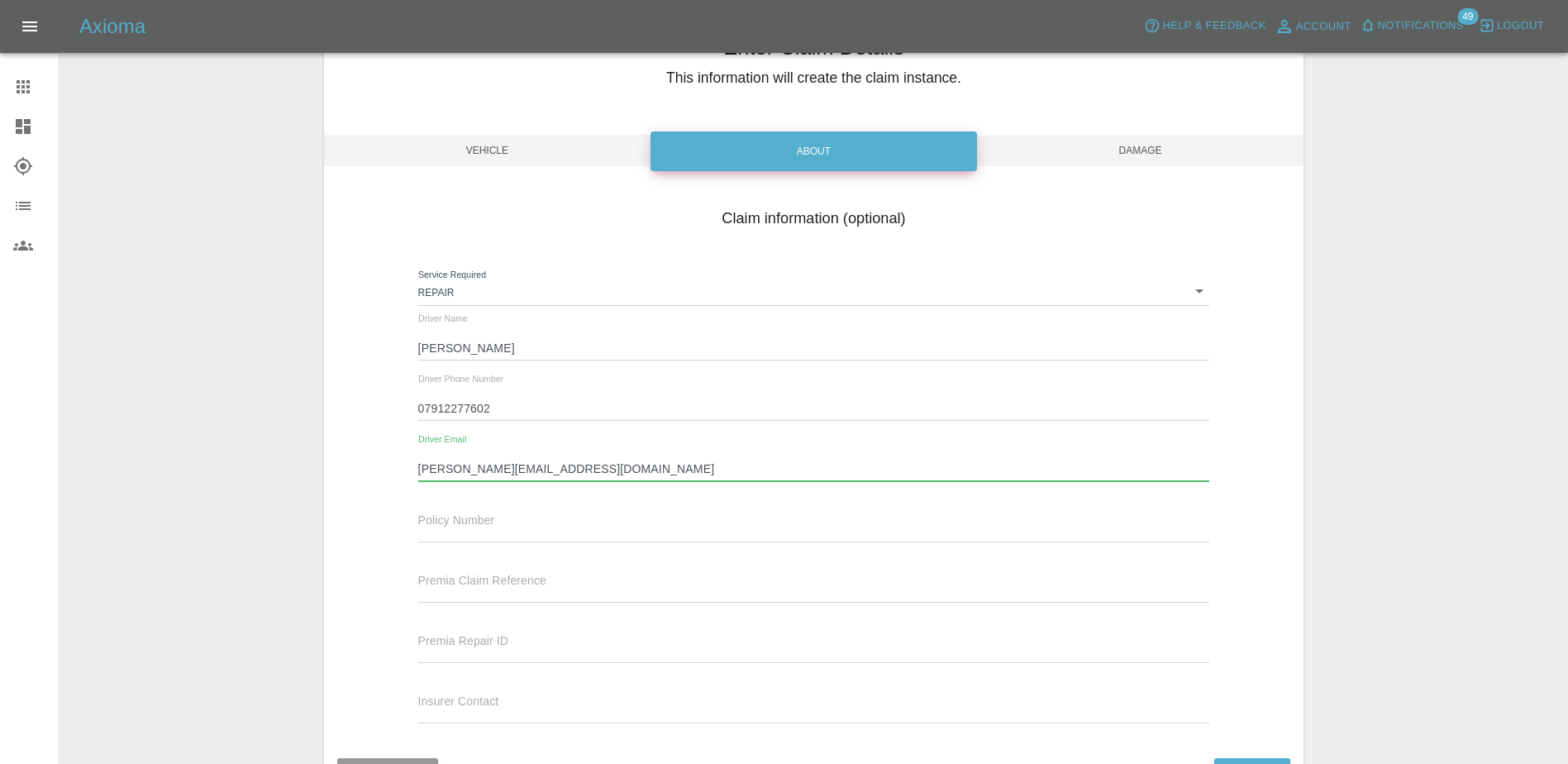
type input "[PERSON_NAME][EMAIL_ADDRESS][DOMAIN_NAME]"
click at [686, 426] on div "Driver Phone Number [PHONE_NUMBER]" at bounding box center [814, 404] width 817 height 60
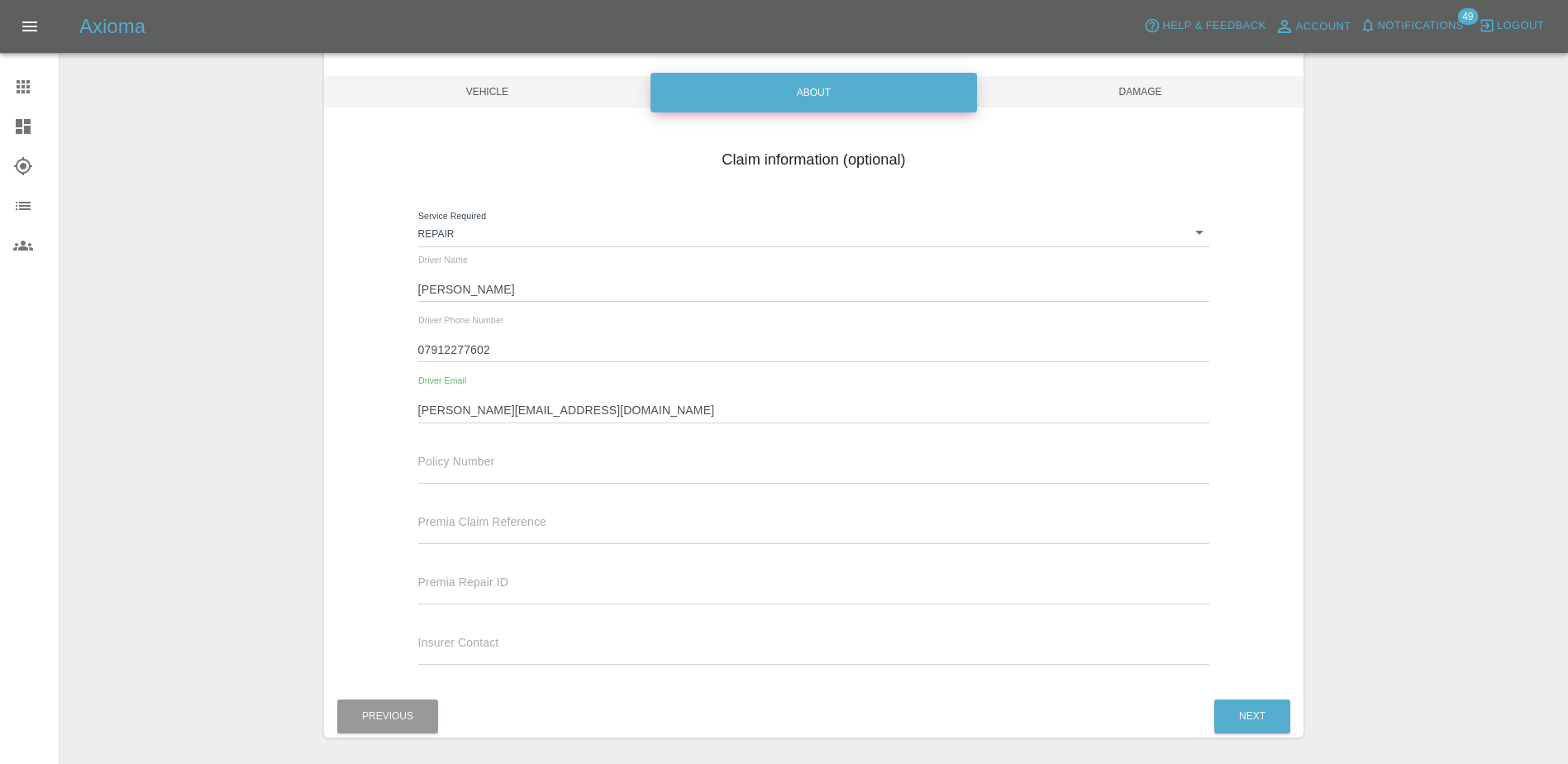
scroll to position [202, 0]
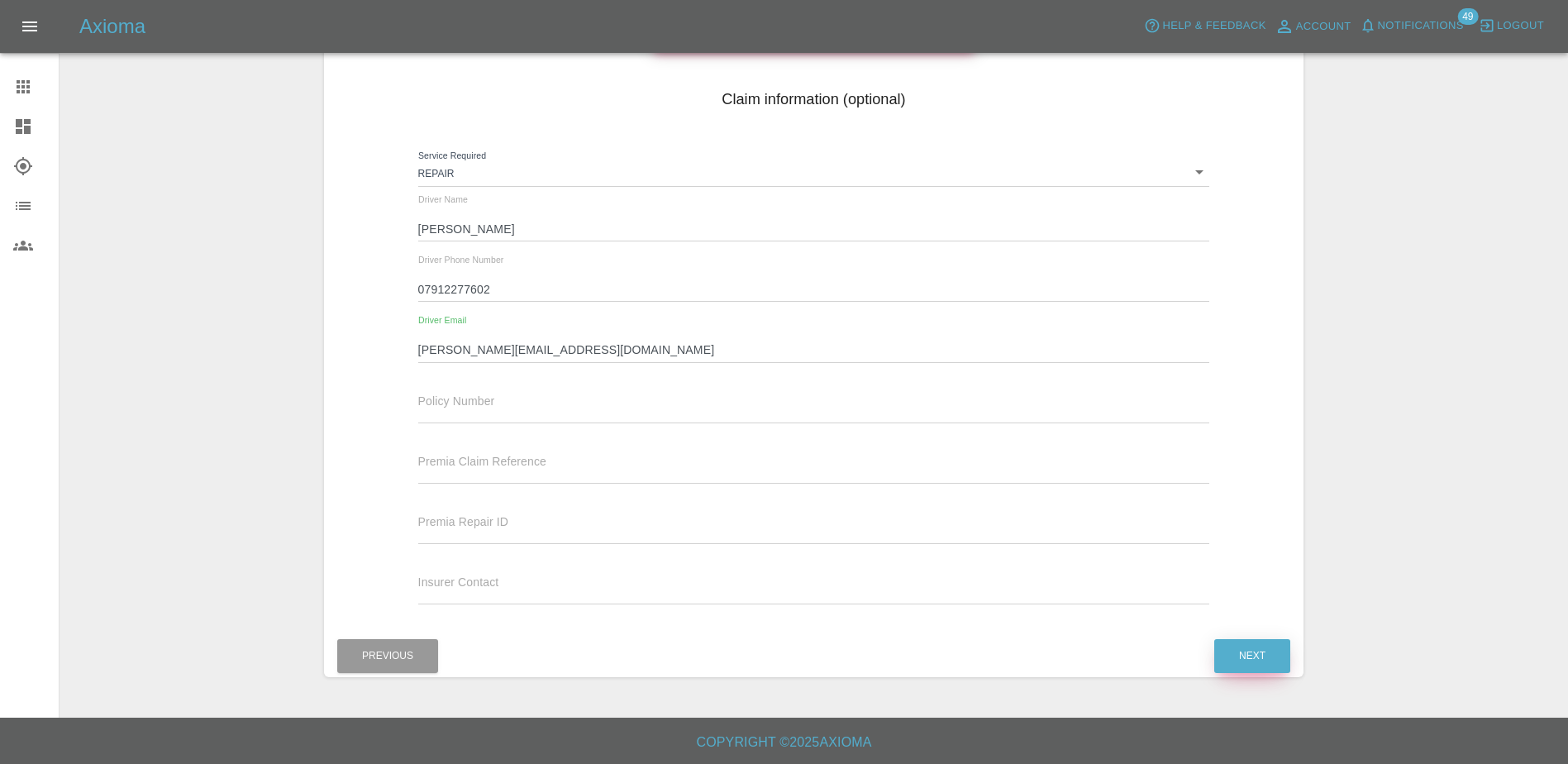
click at [1243, 649] on button "Next" at bounding box center [1252, 655] width 76 height 34
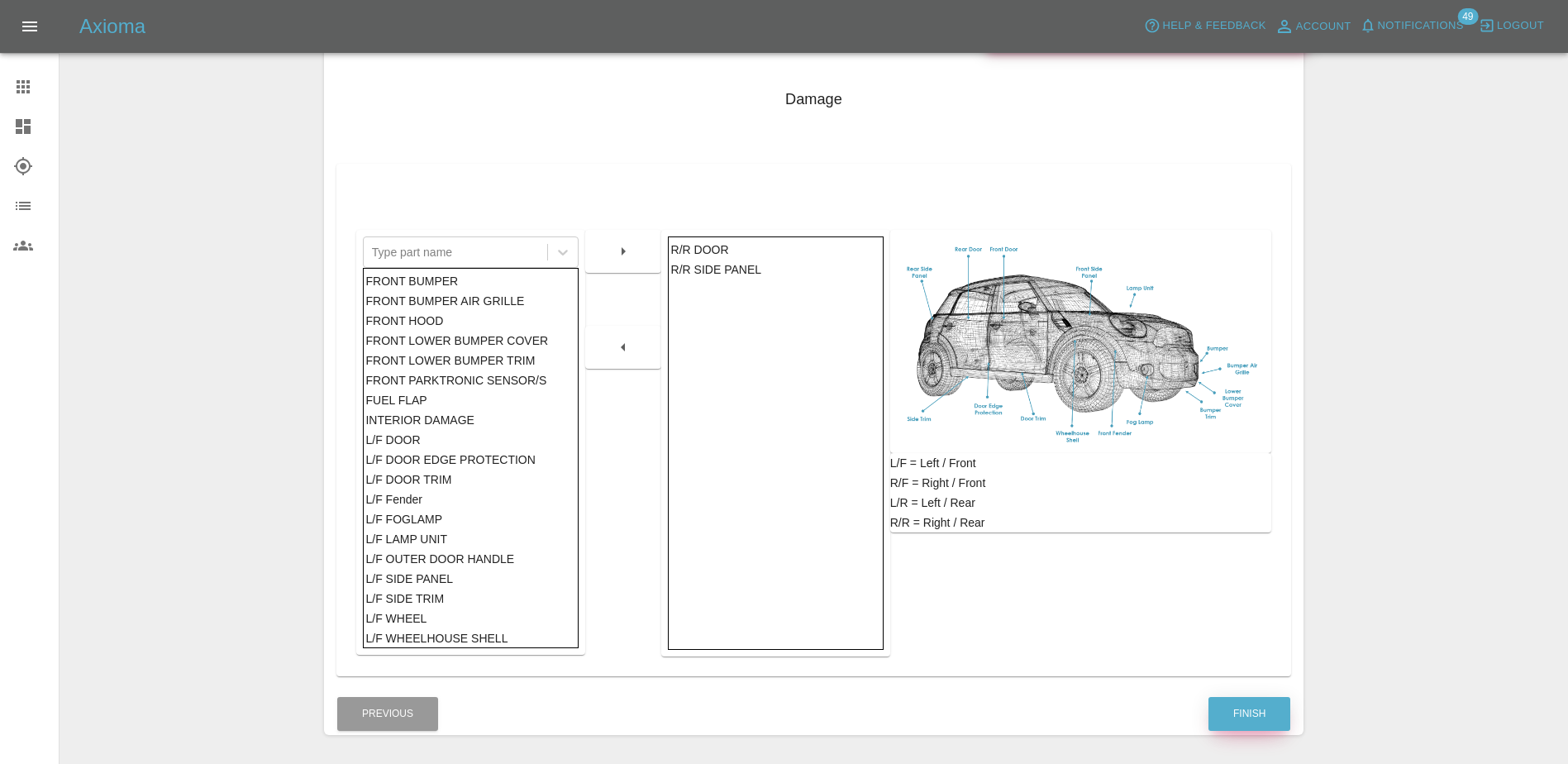
click at [1280, 720] on button "Finish" at bounding box center [1249, 713] width 82 height 34
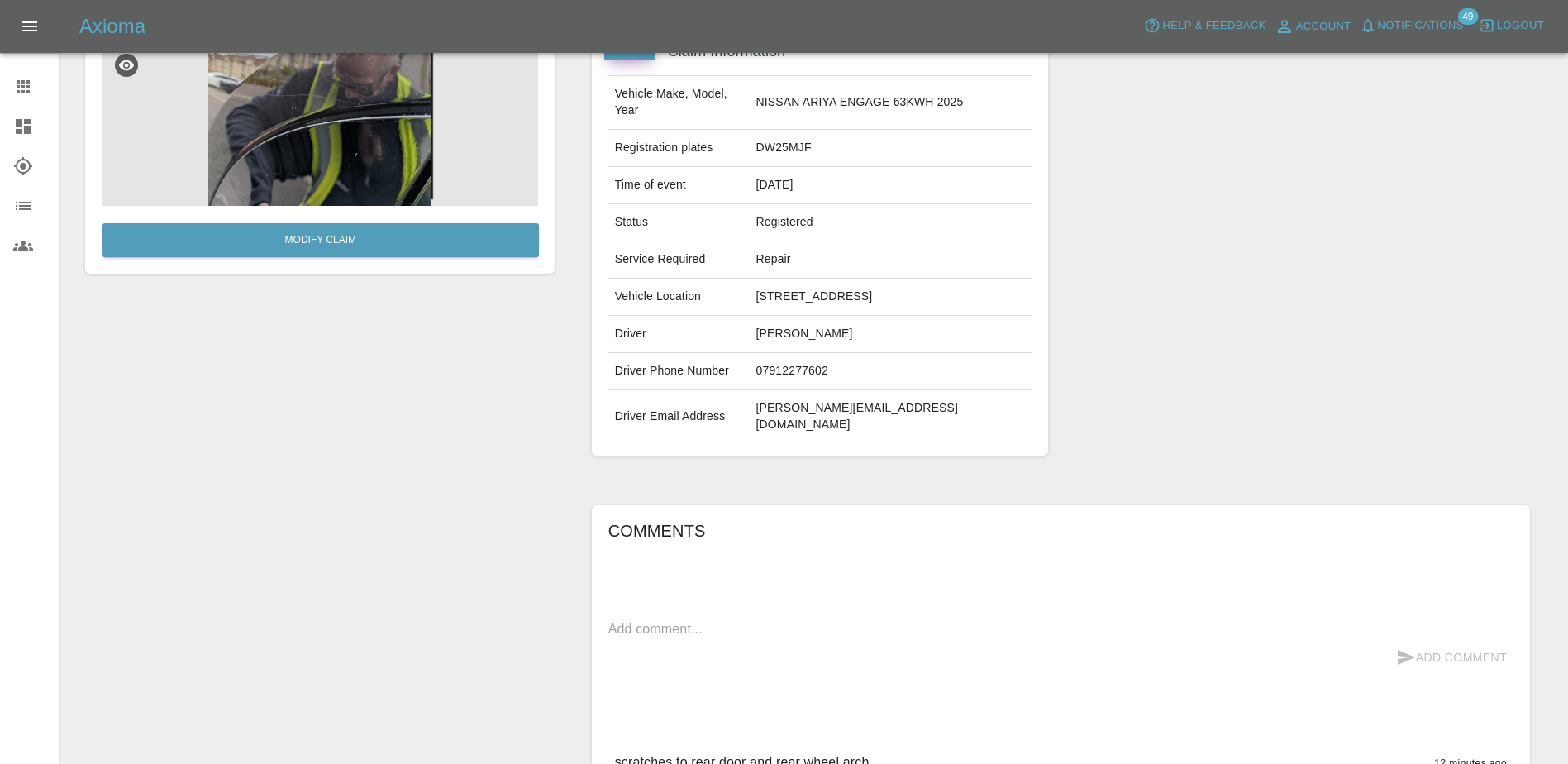
scroll to position [166, 0]
